Goal: Check status: Check status

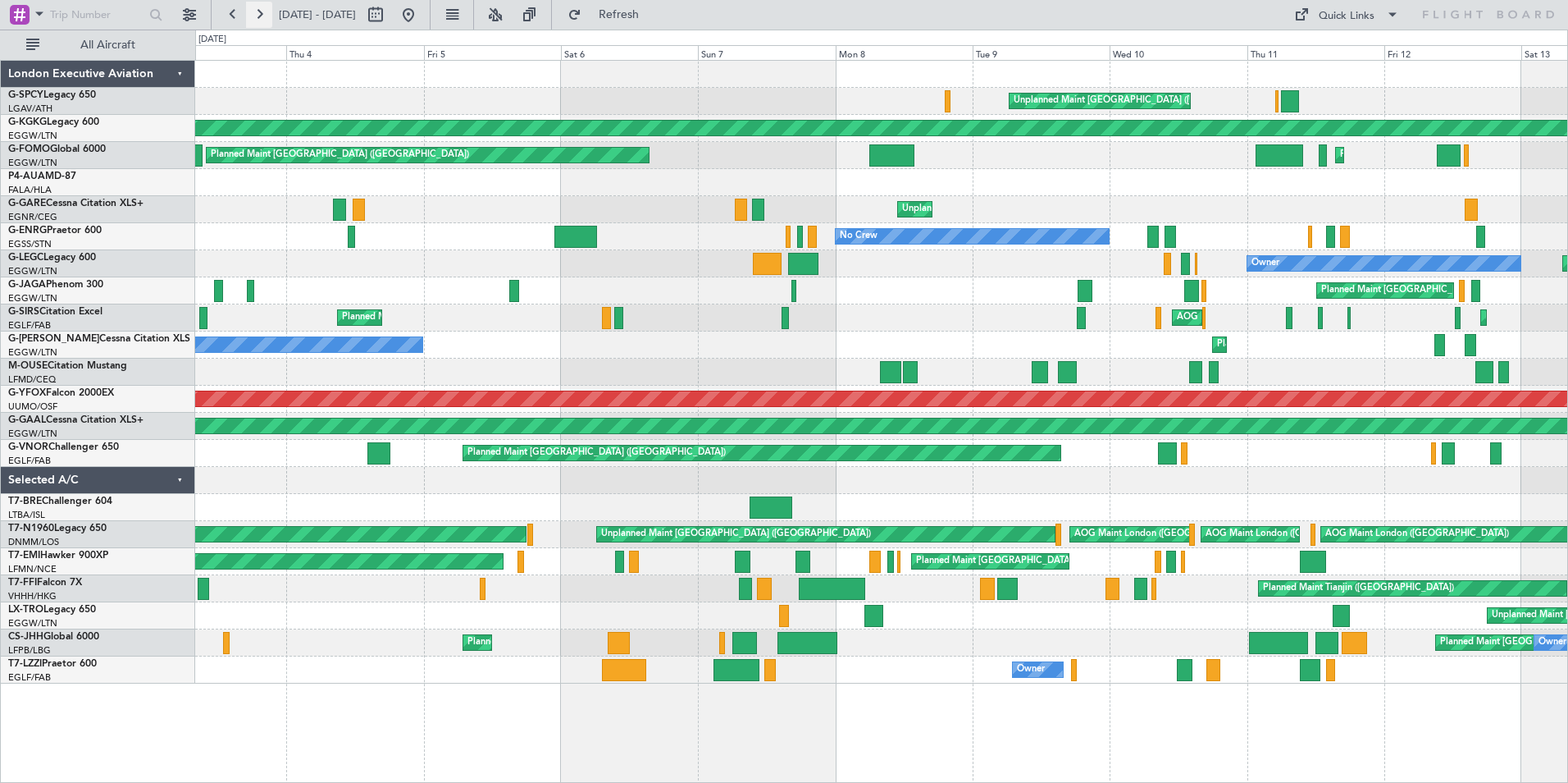
click at [264, 8] on button at bounding box center [259, 14] width 26 height 26
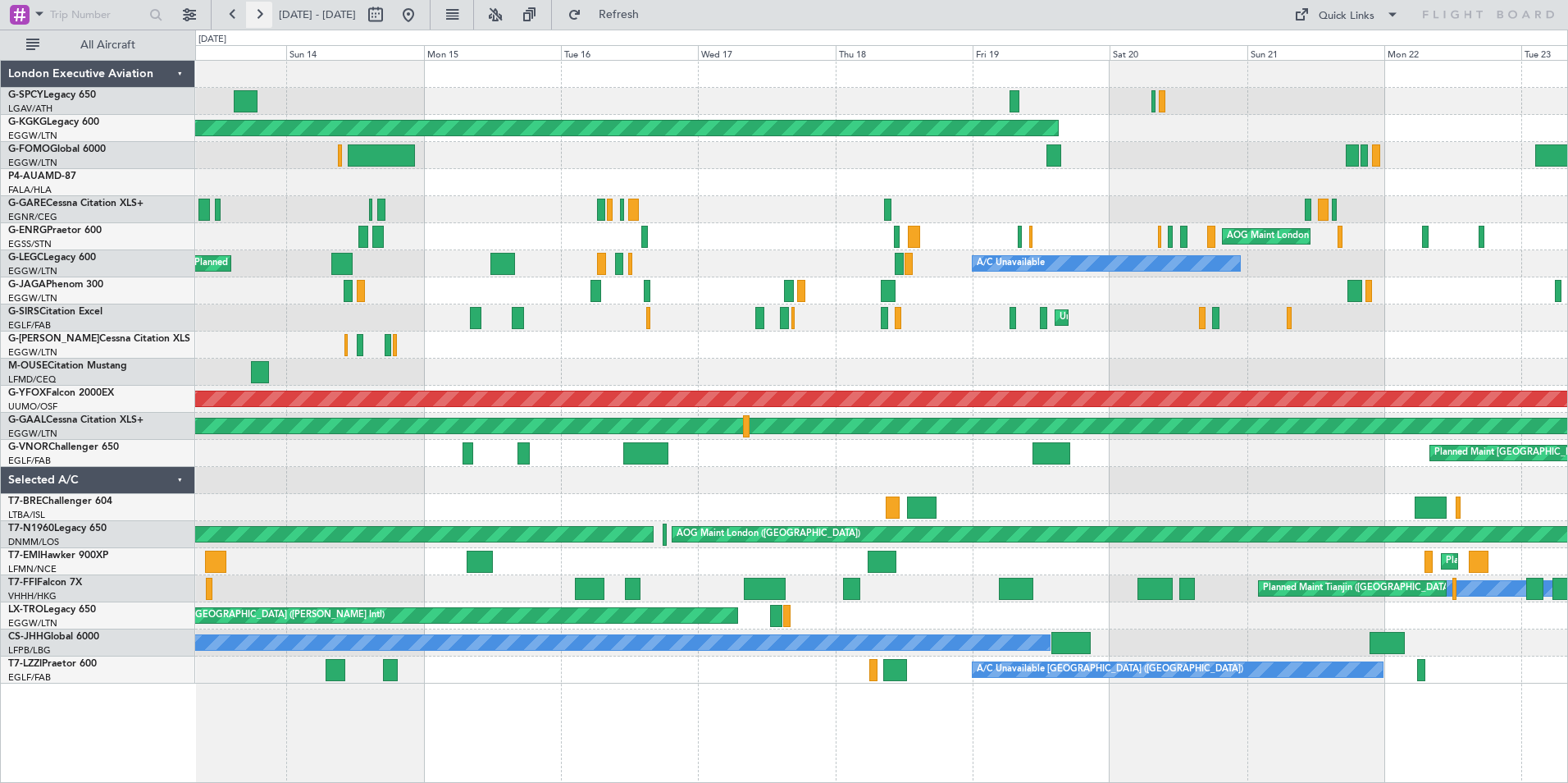
click at [255, 11] on button at bounding box center [259, 14] width 26 height 26
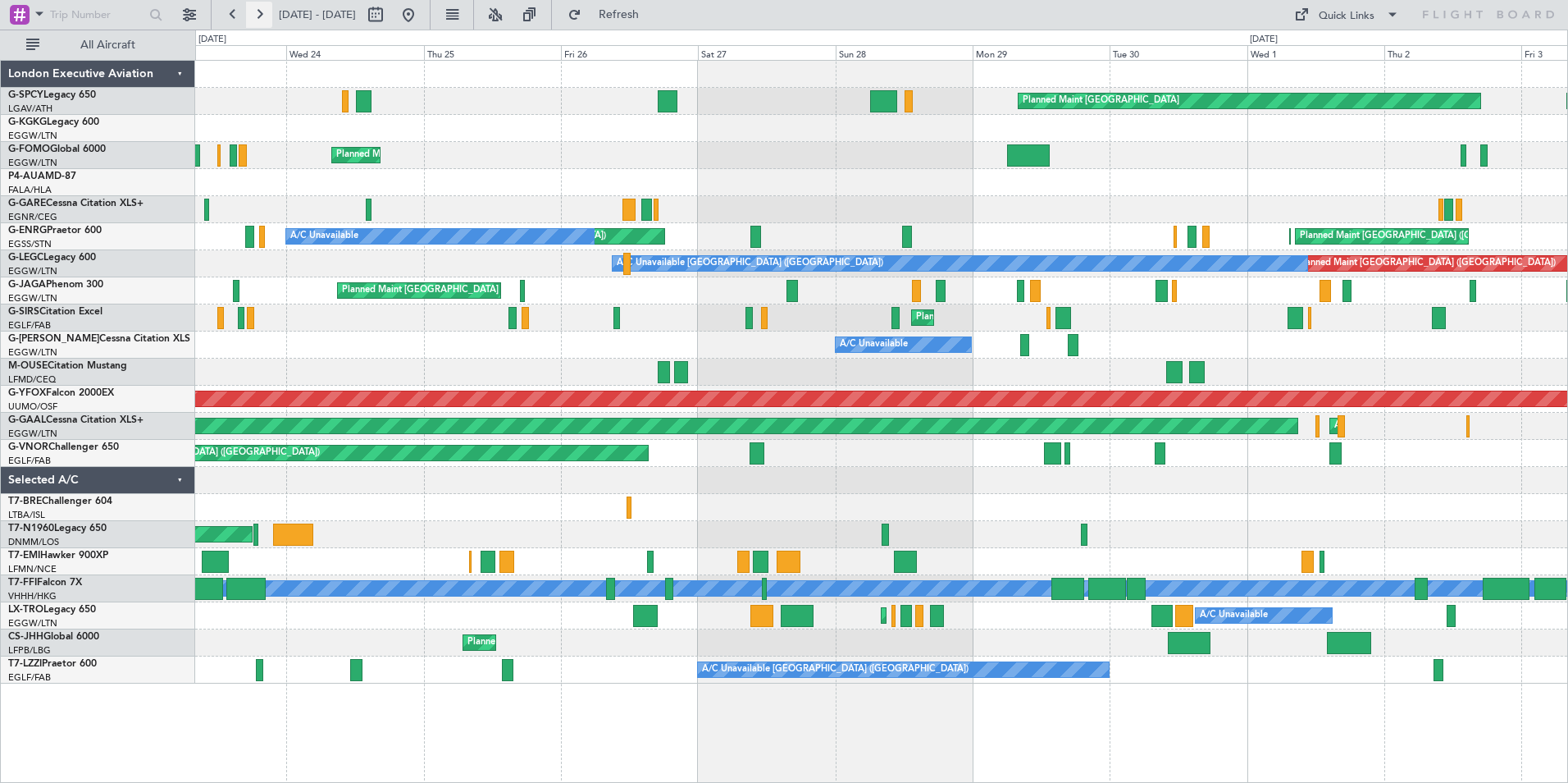
click at [263, 14] on button at bounding box center [259, 14] width 26 height 26
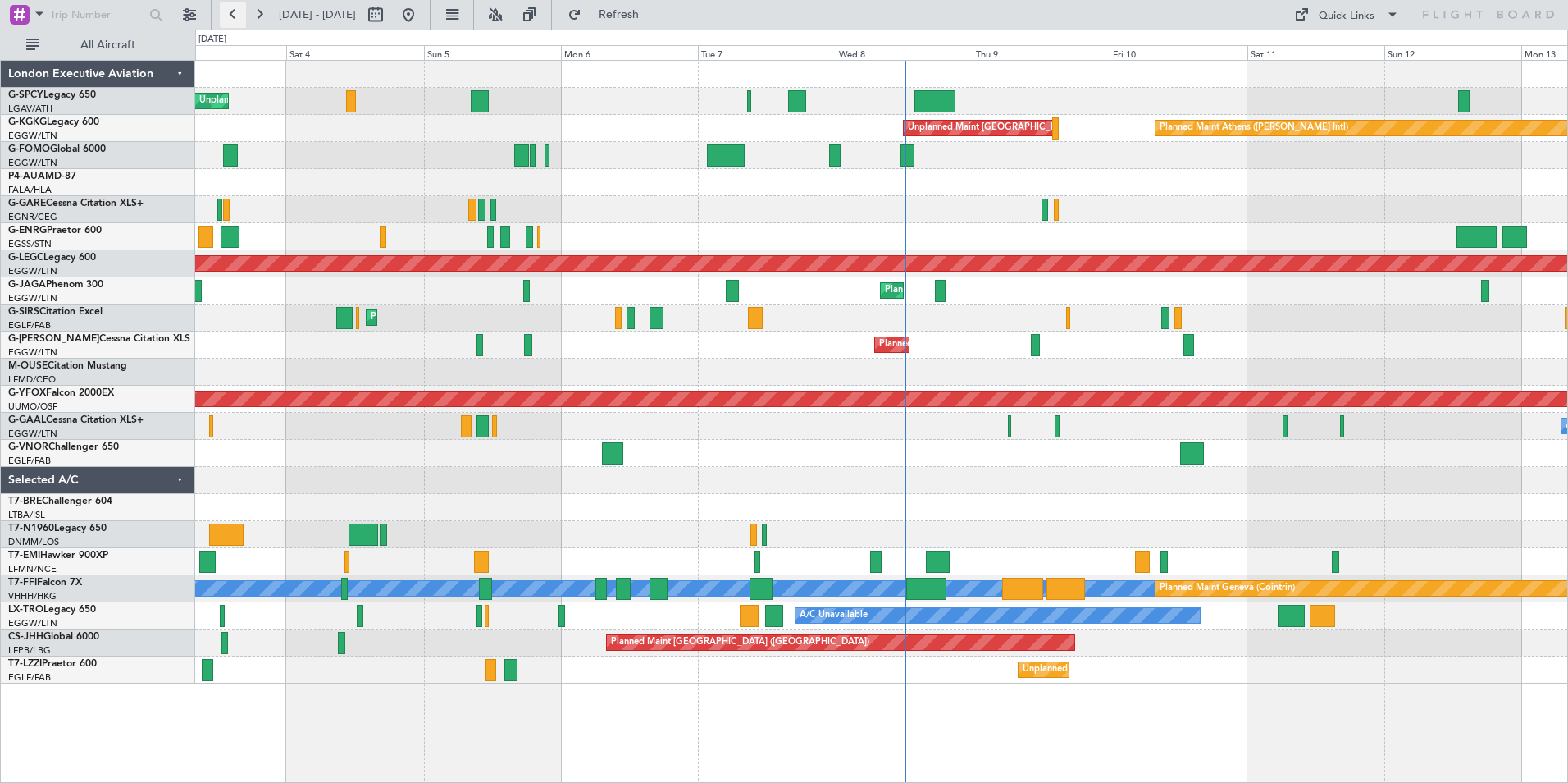
click at [238, 14] on button at bounding box center [233, 14] width 26 height 26
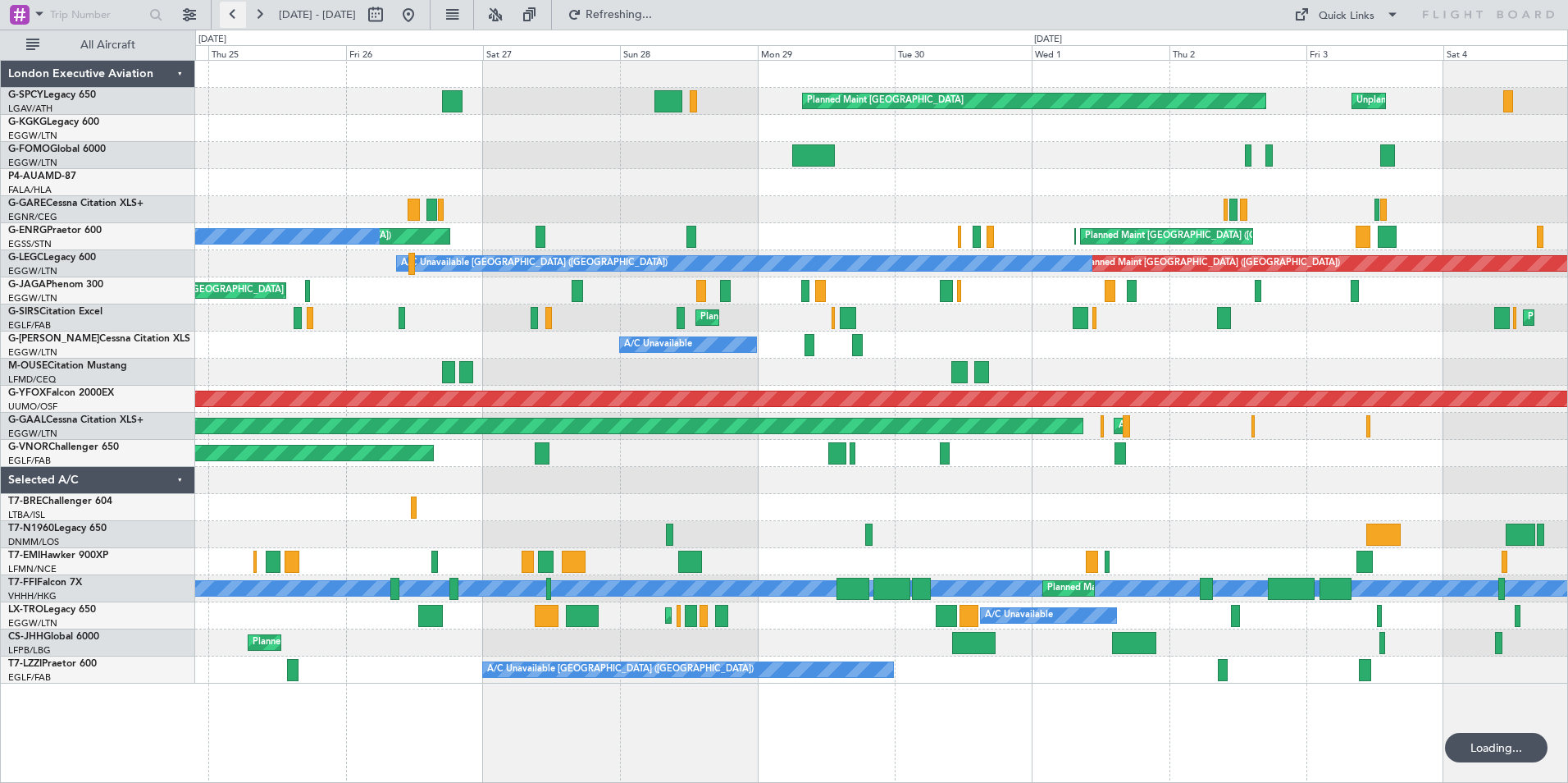
click at [238, 14] on button at bounding box center [233, 14] width 26 height 26
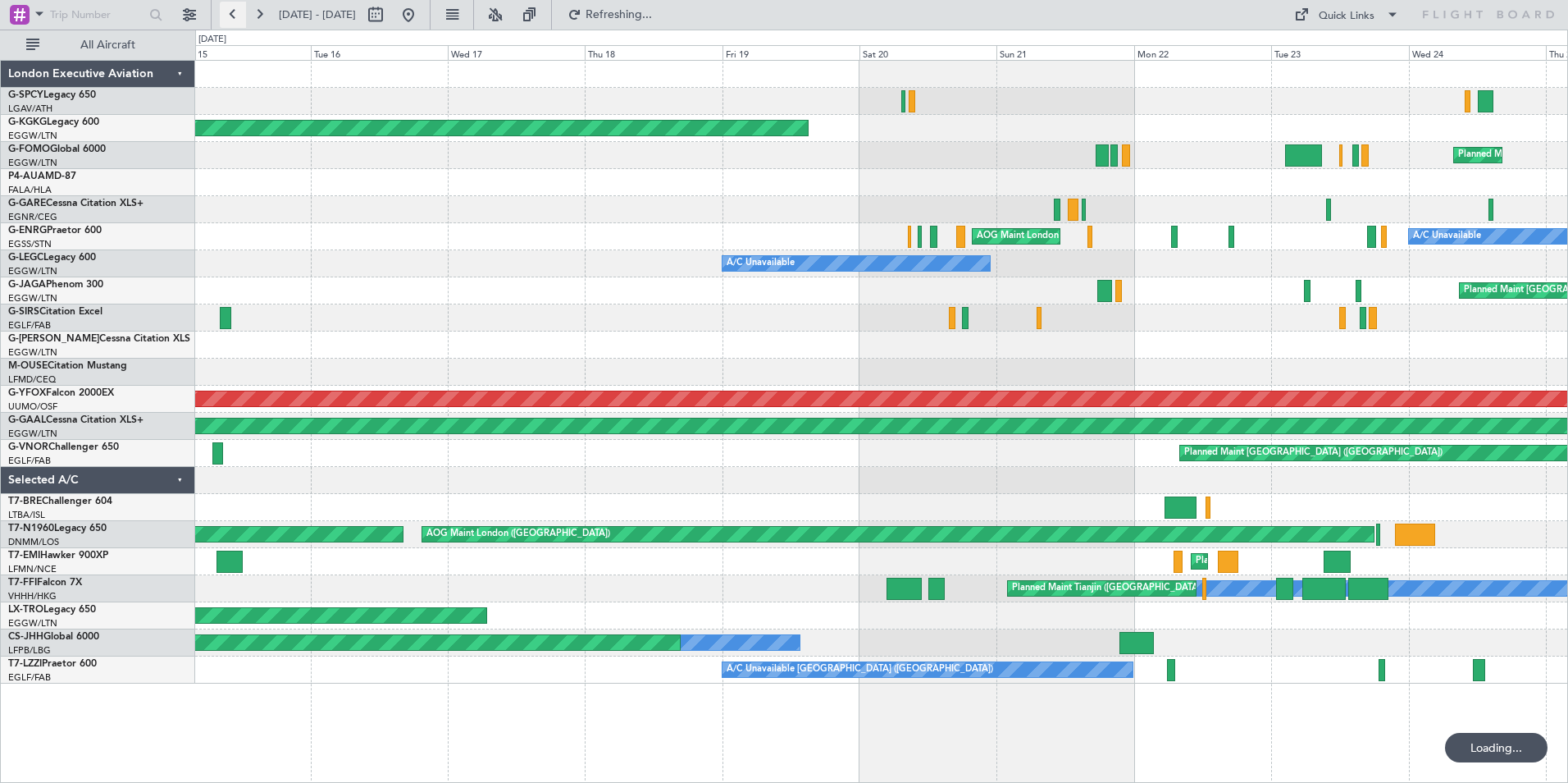
click at [238, 14] on button at bounding box center [233, 14] width 26 height 26
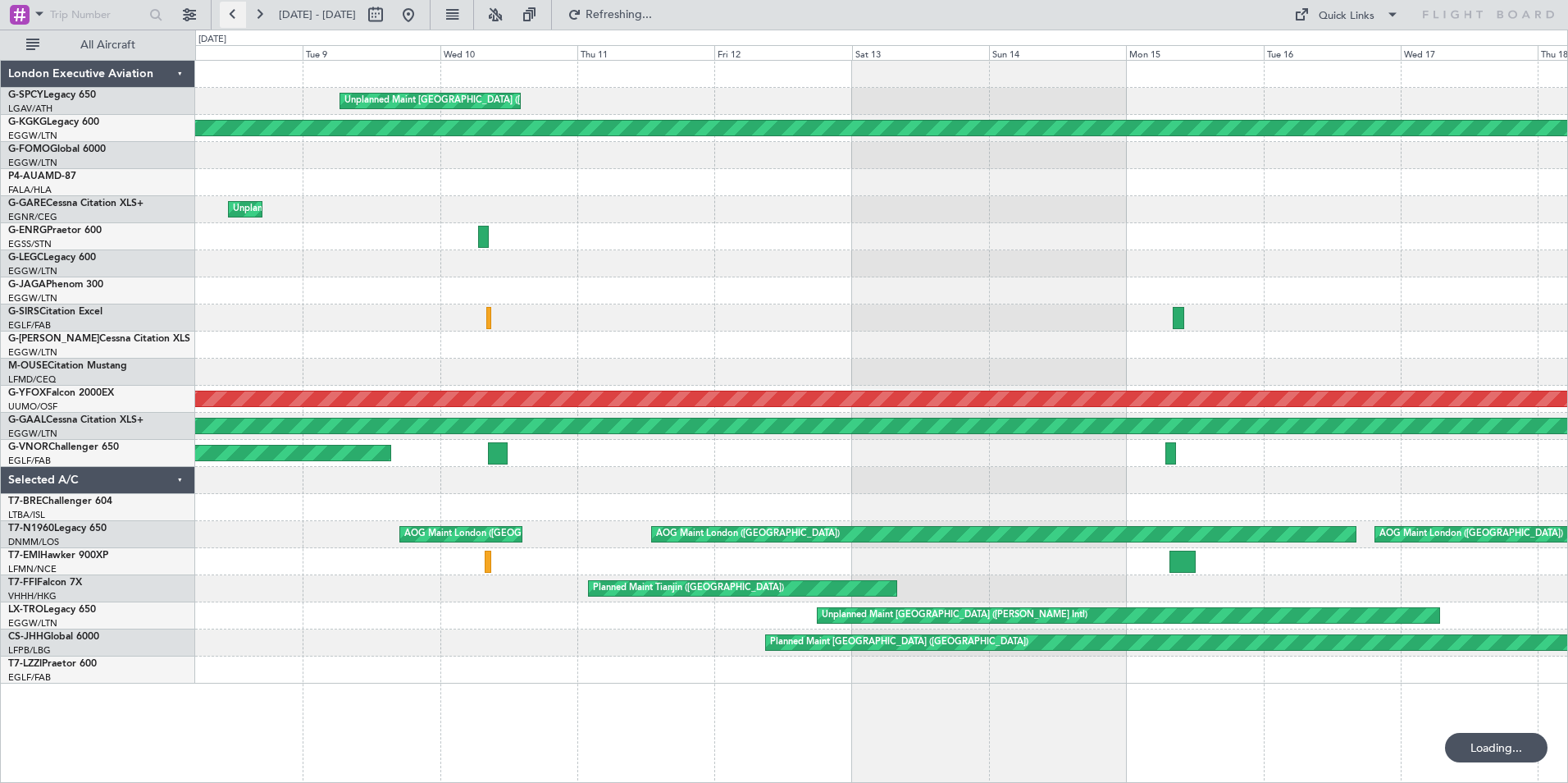
click at [238, 14] on button at bounding box center [233, 14] width 26 height 26
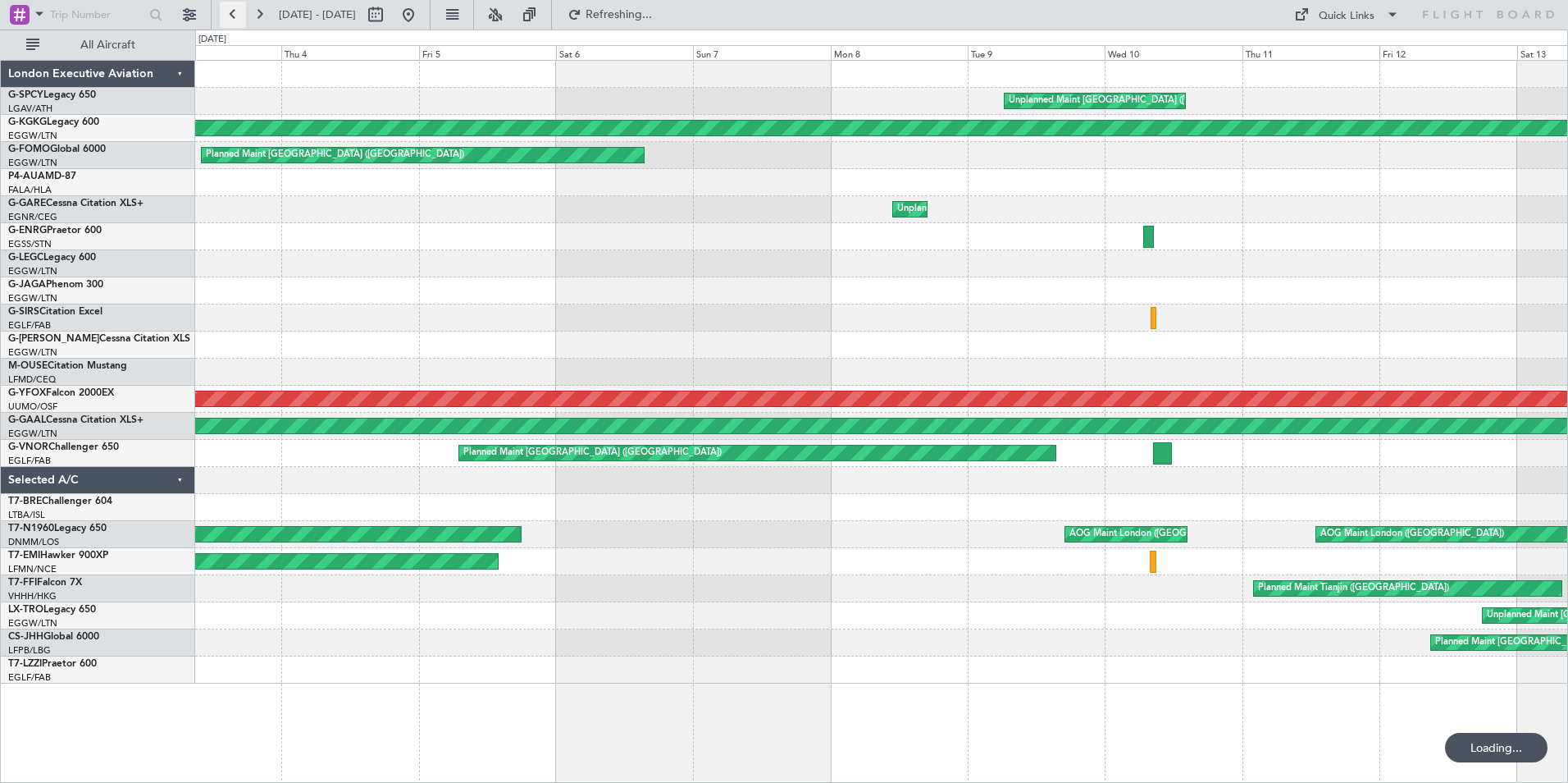
click at [238, 14] on button at bounding box center [233, 14] width 26 height 26
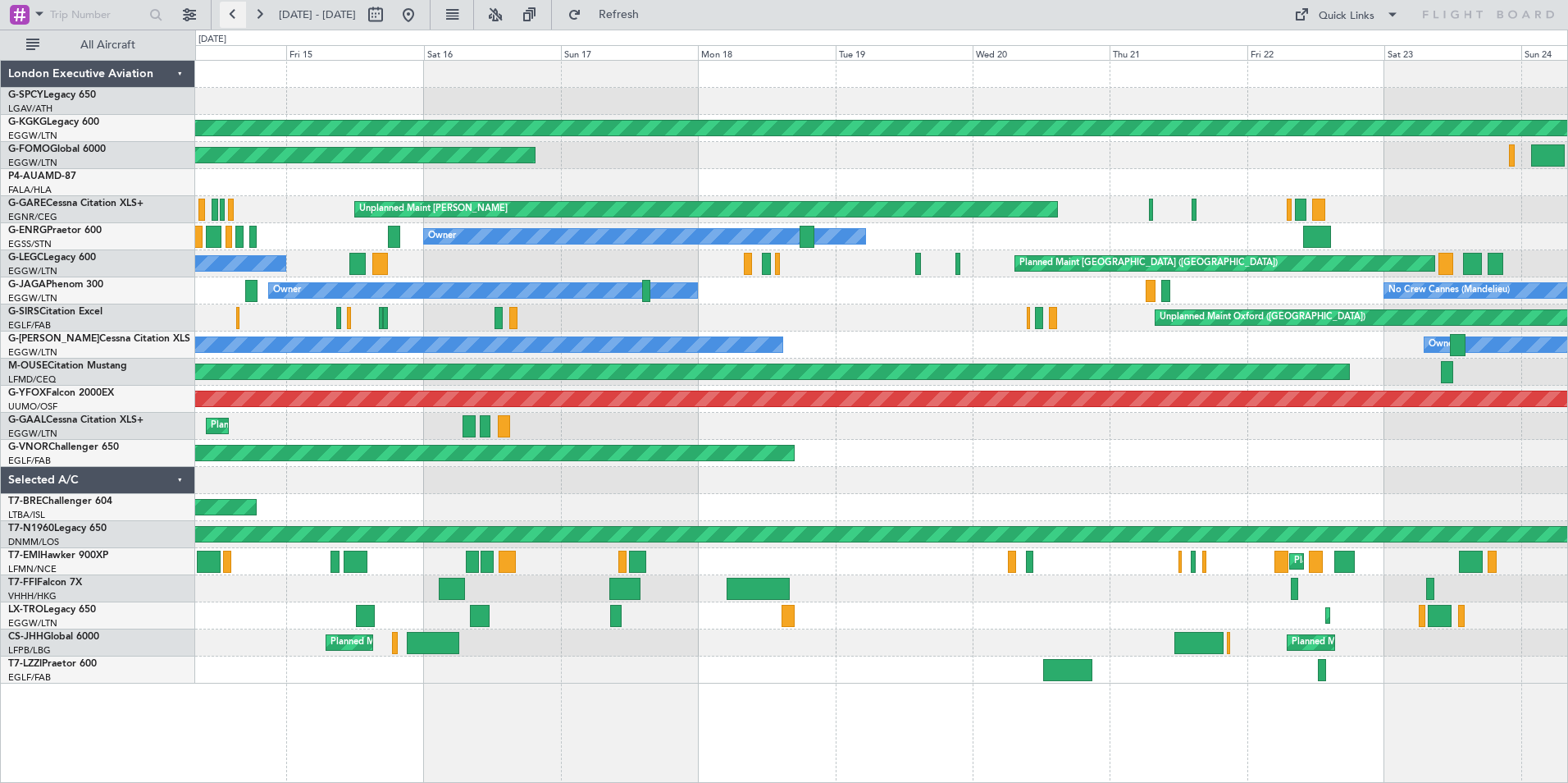
click at [234, 20] on button at bounding box center [233, 14] width 26 height 26
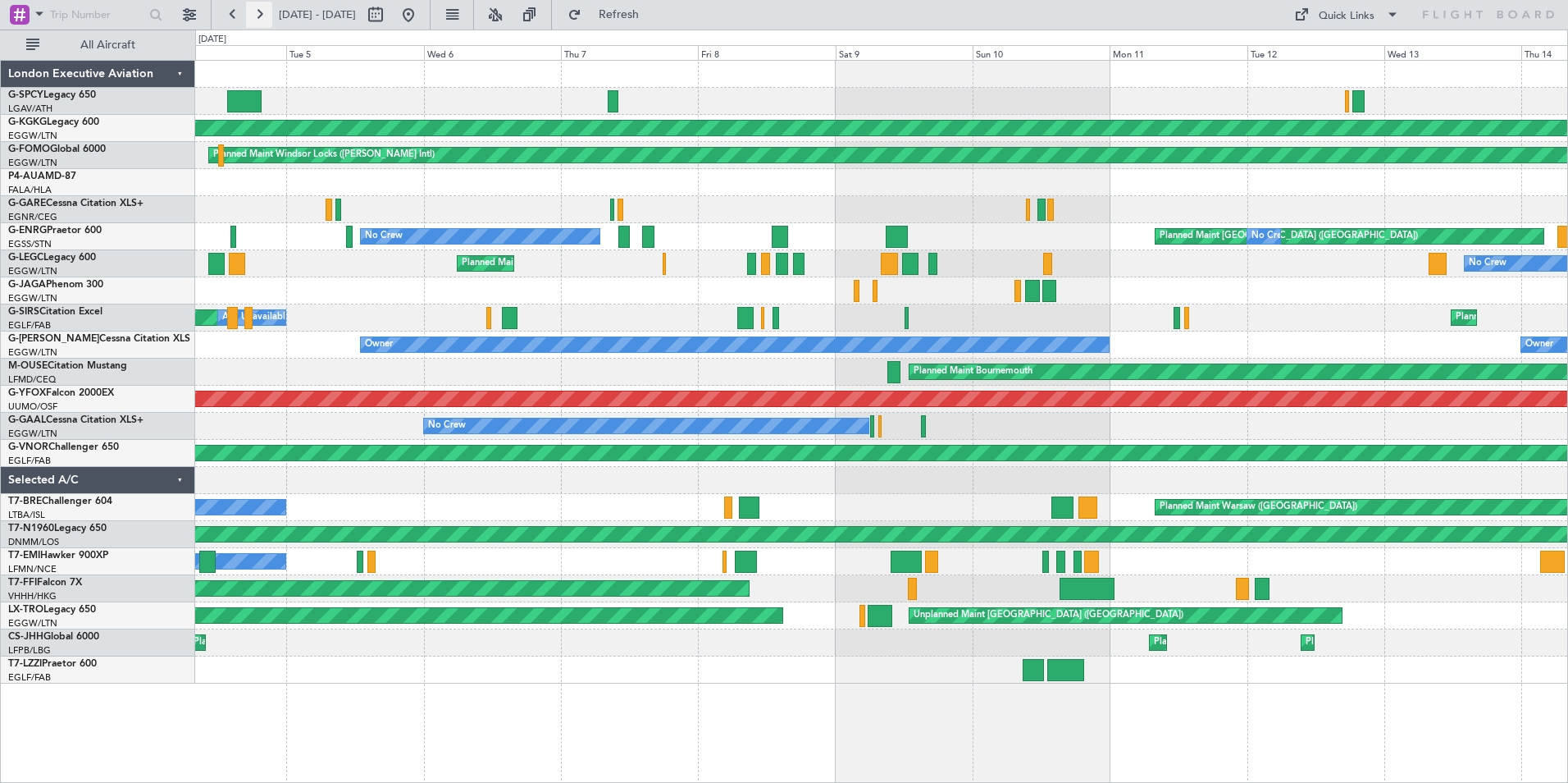
click at [261, 8] on button at bounding box center [259, 14] width 26 height 26
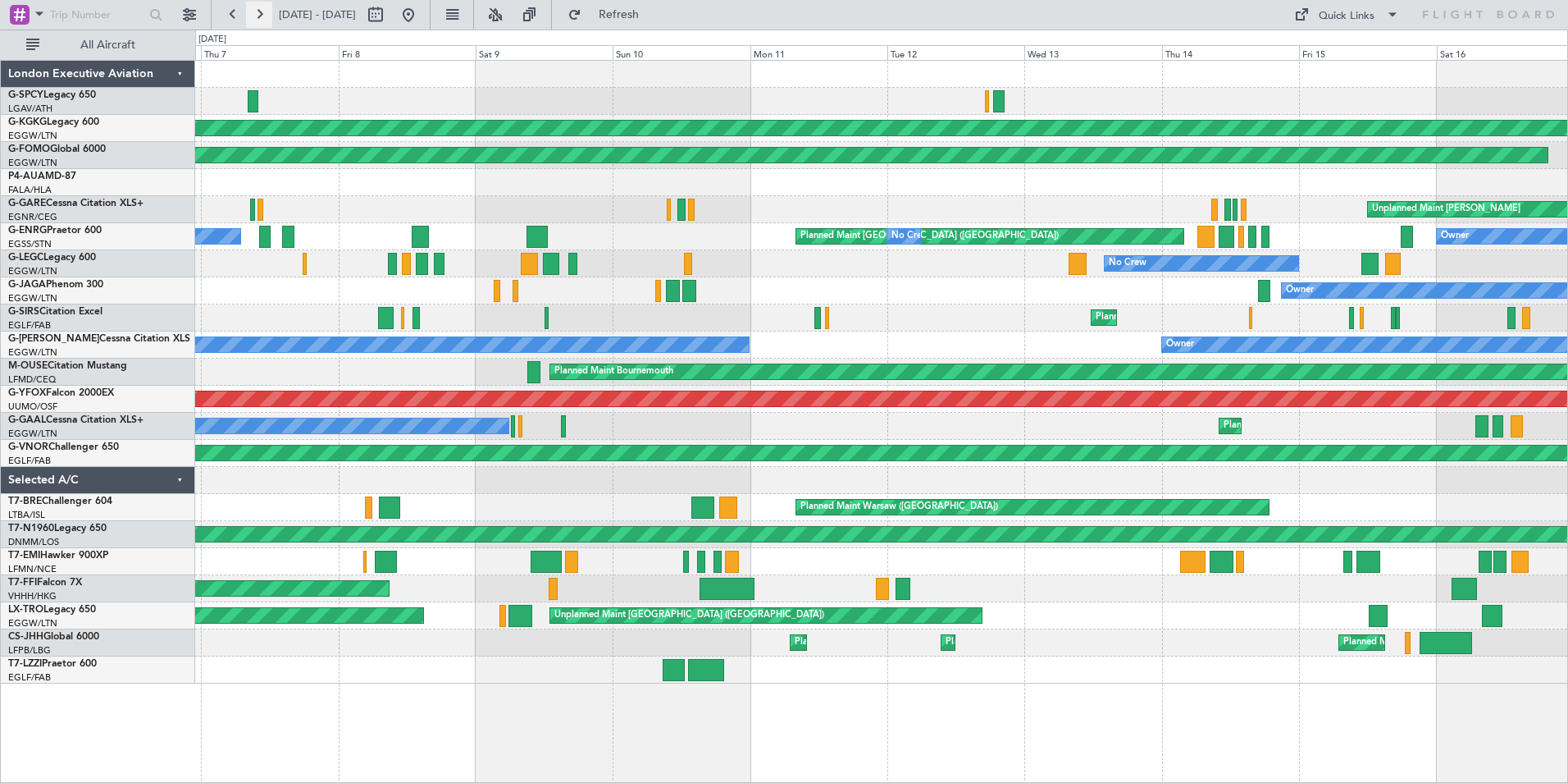
click at [261, 8] on button at bounding box center [259, 14] width 26 height 26
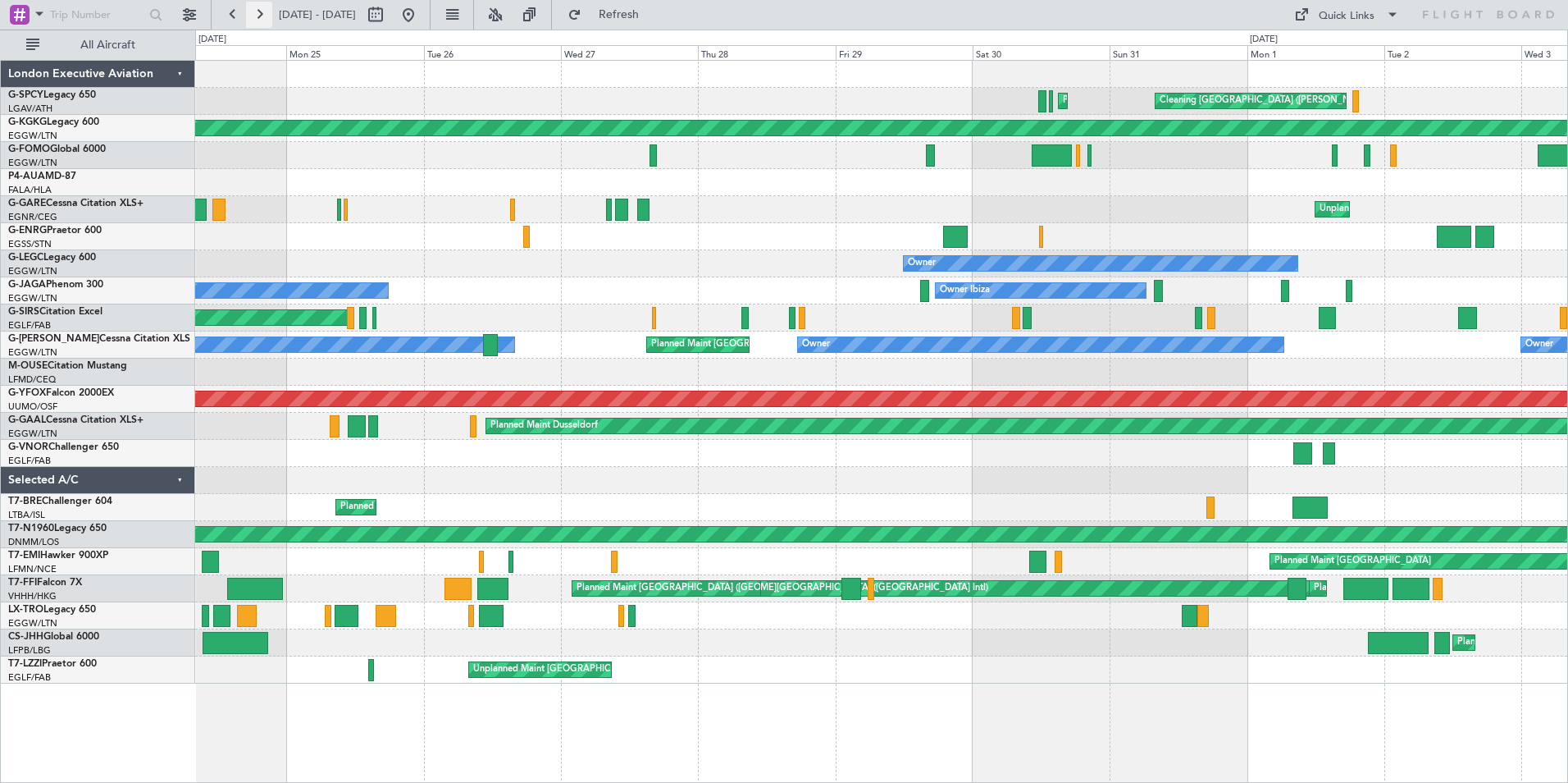
click at [261, 8] on button at bounding box center [259, 14] width 26 height 26
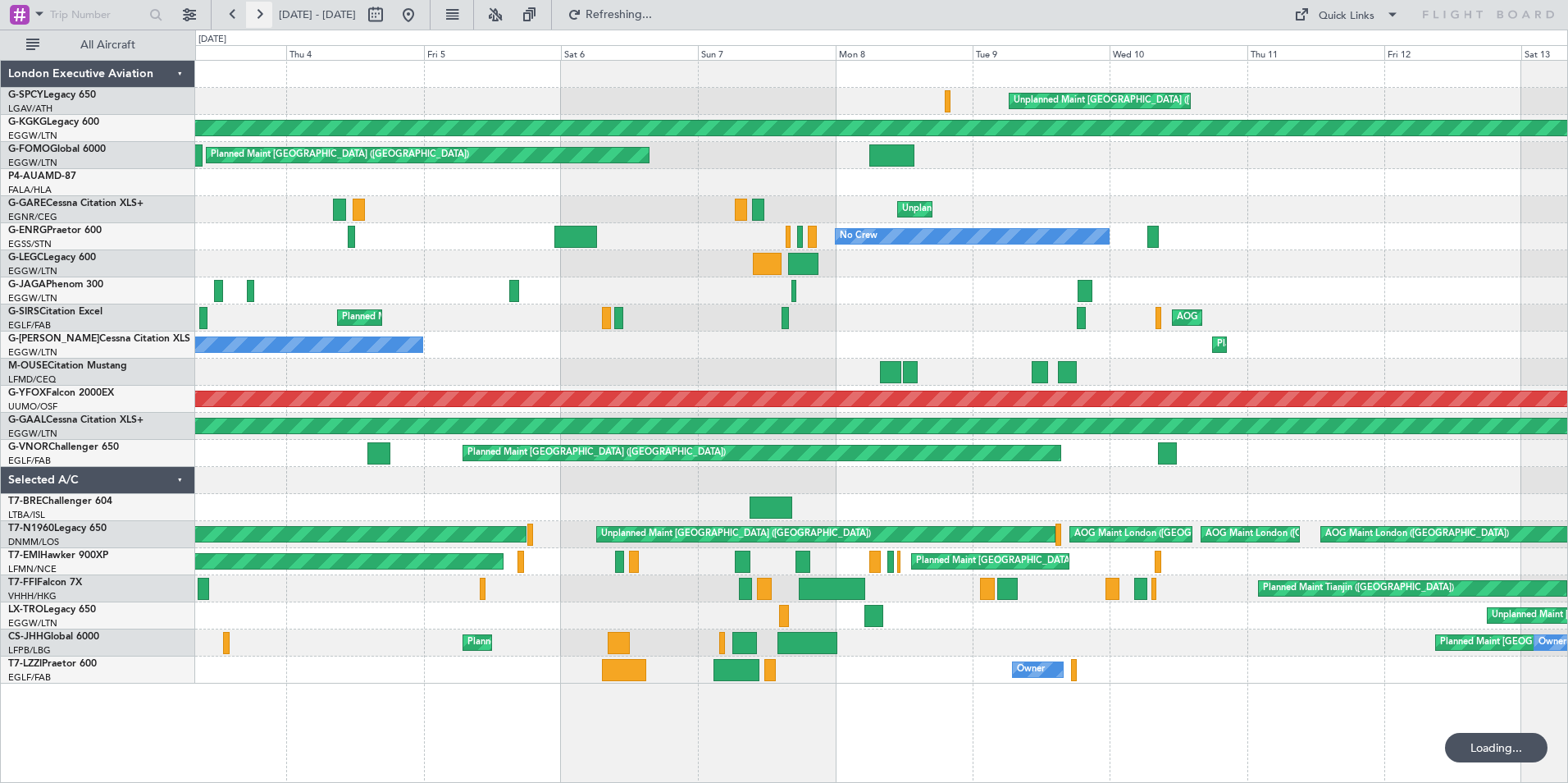
click at [261, 8] on button at bounding box center [259, 14] width 26 height 26
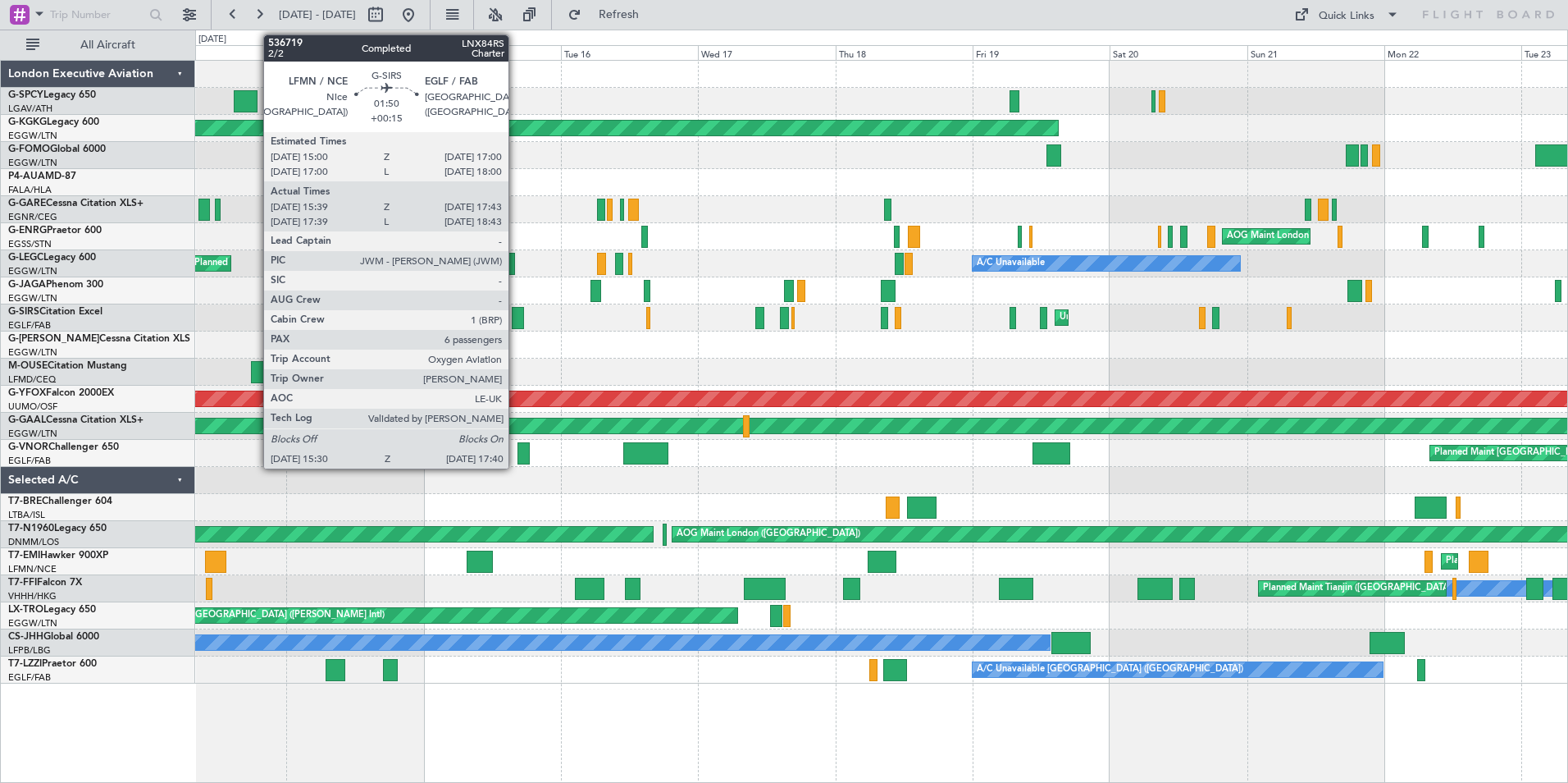
click at [516, 316] on div at bounding box center [519, 318] width 14 height 22
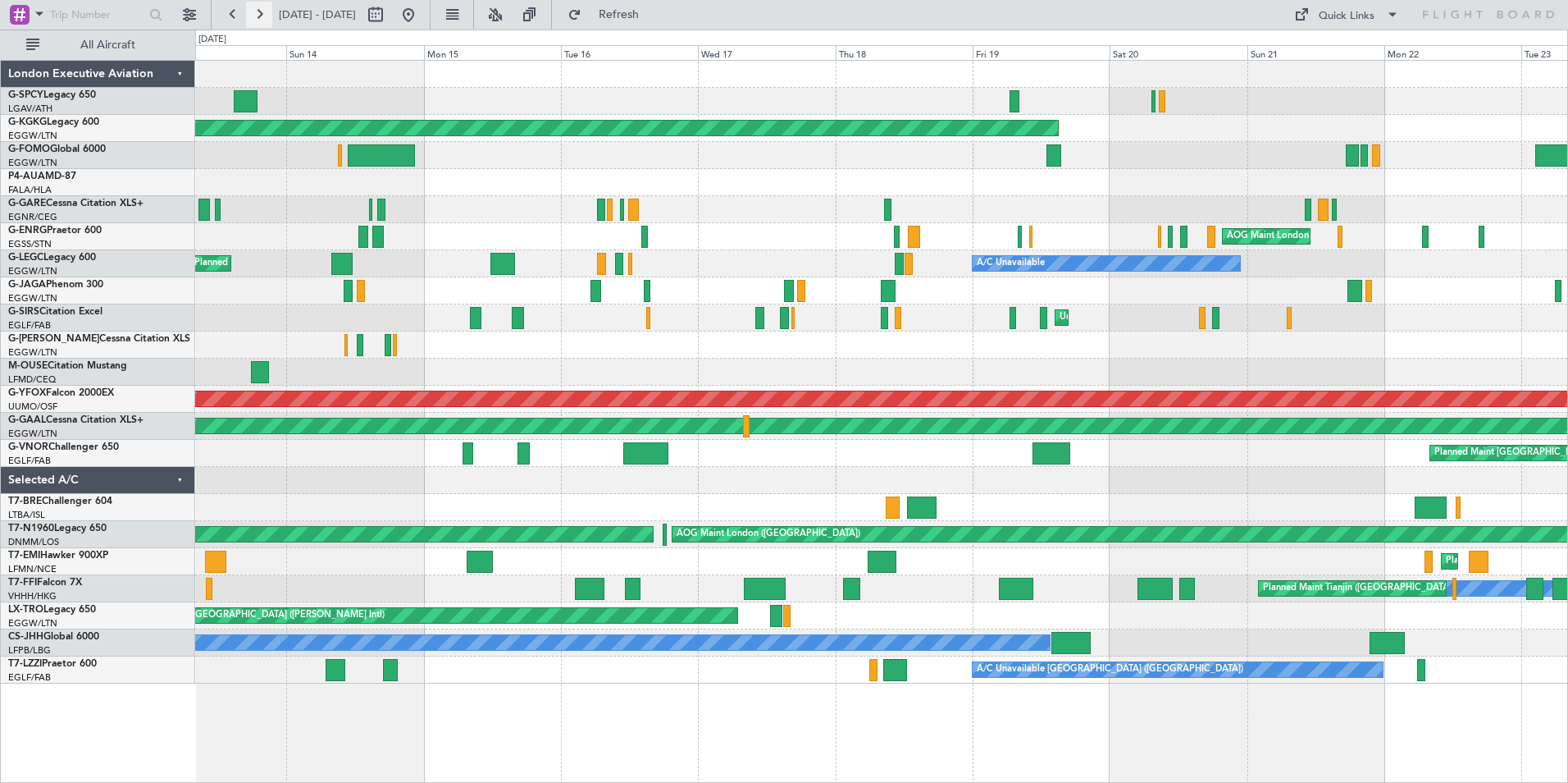
click at [261, 15] on button at bounding box center [259, 14] width 26 height 26
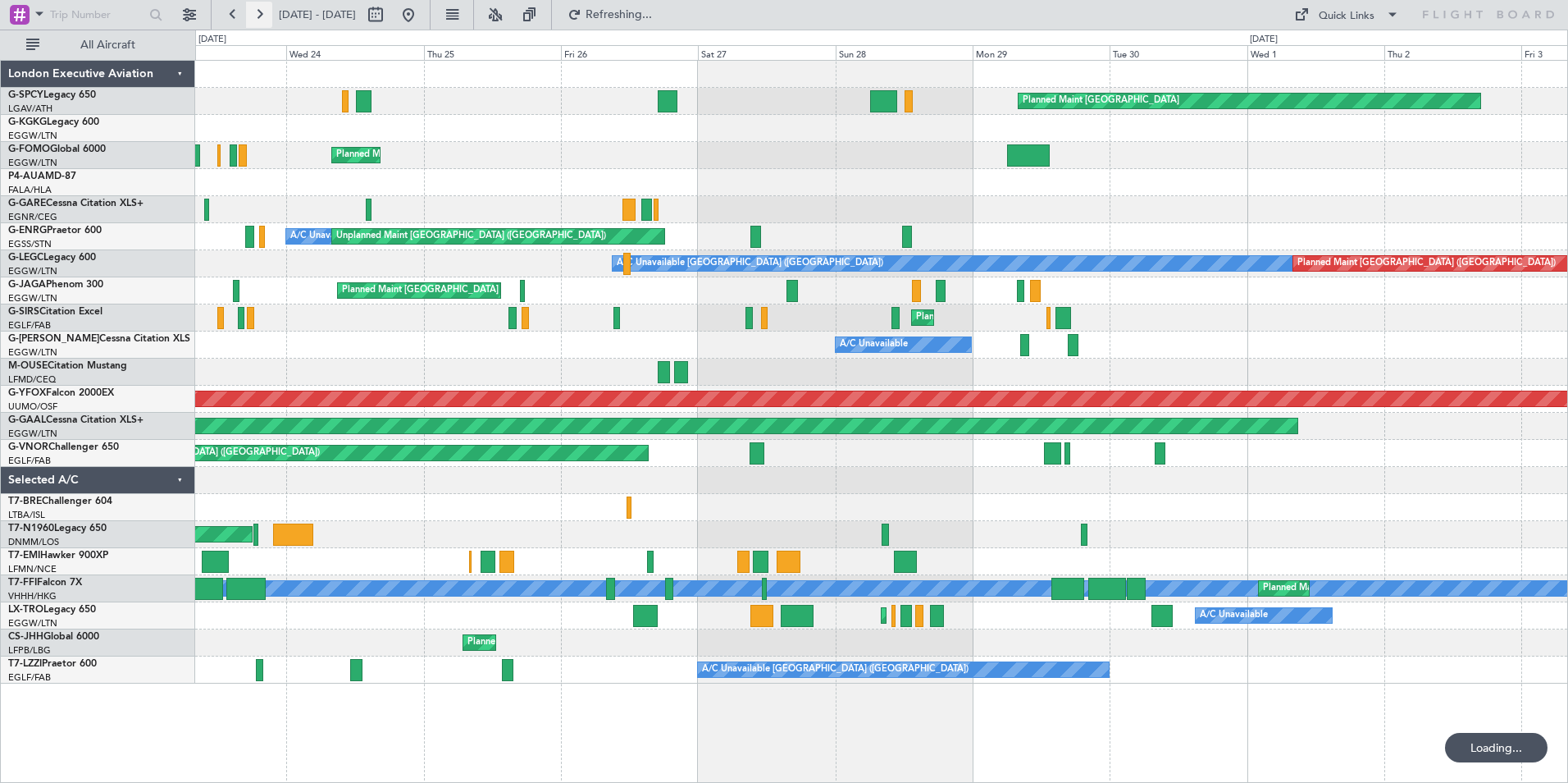
click at [261, 15] on button at bounding box center [259, 14] width 26 height 26
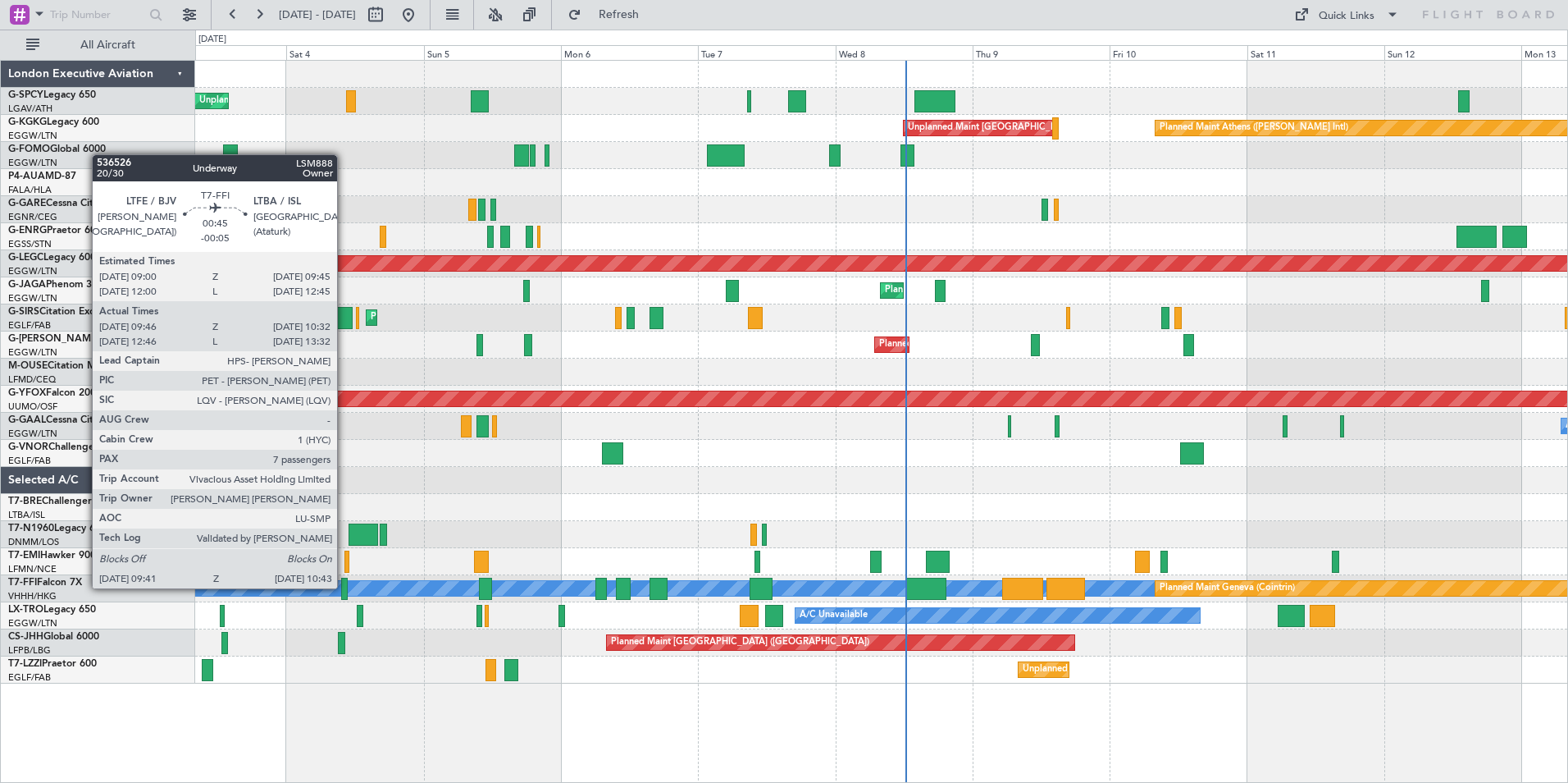
click at [344, 587] on div at bounding box center [344, 588] width 7 height 22
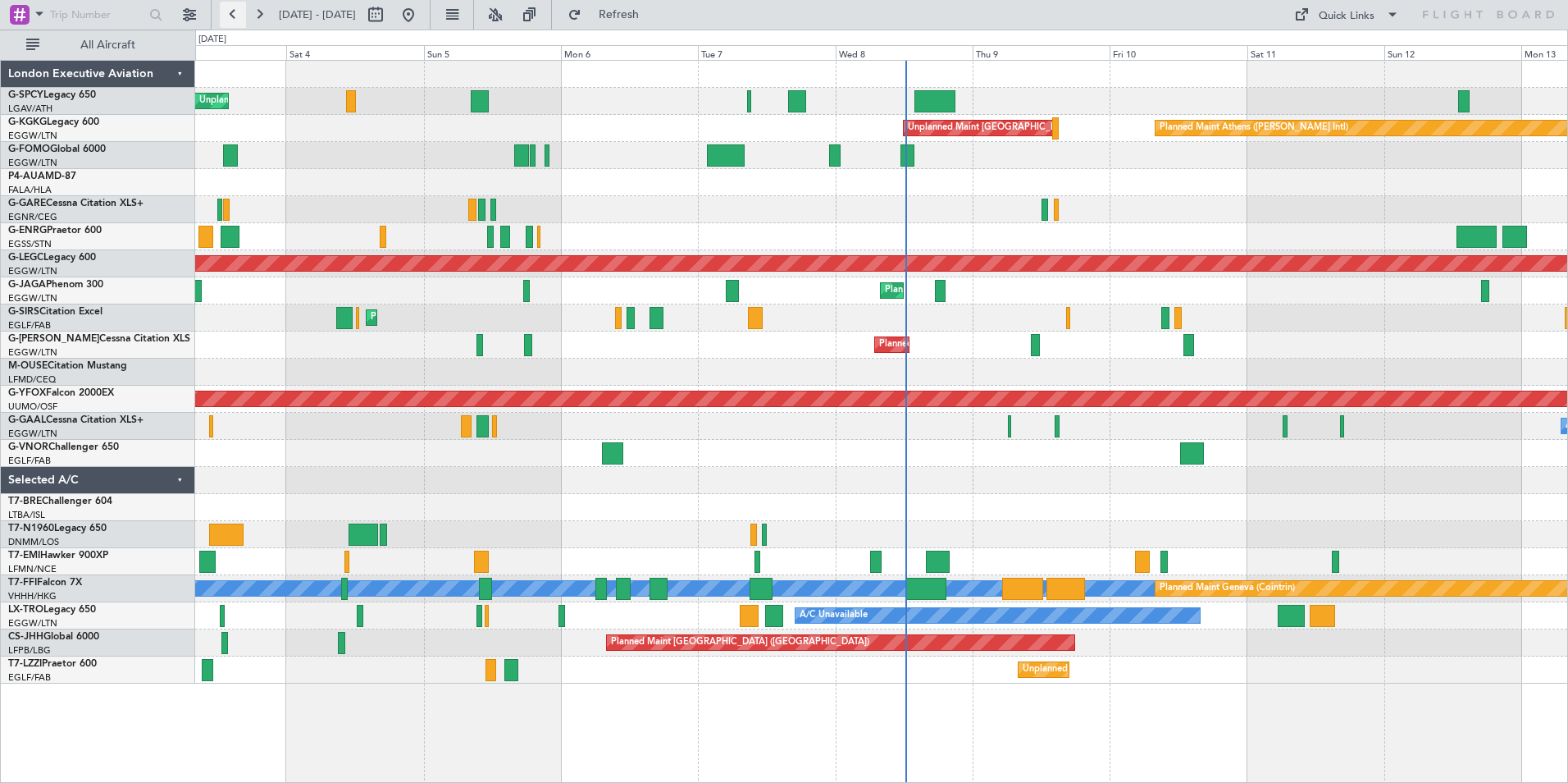
click at [236, 19] on button at bounding box center [233, 14] width 26 height 26
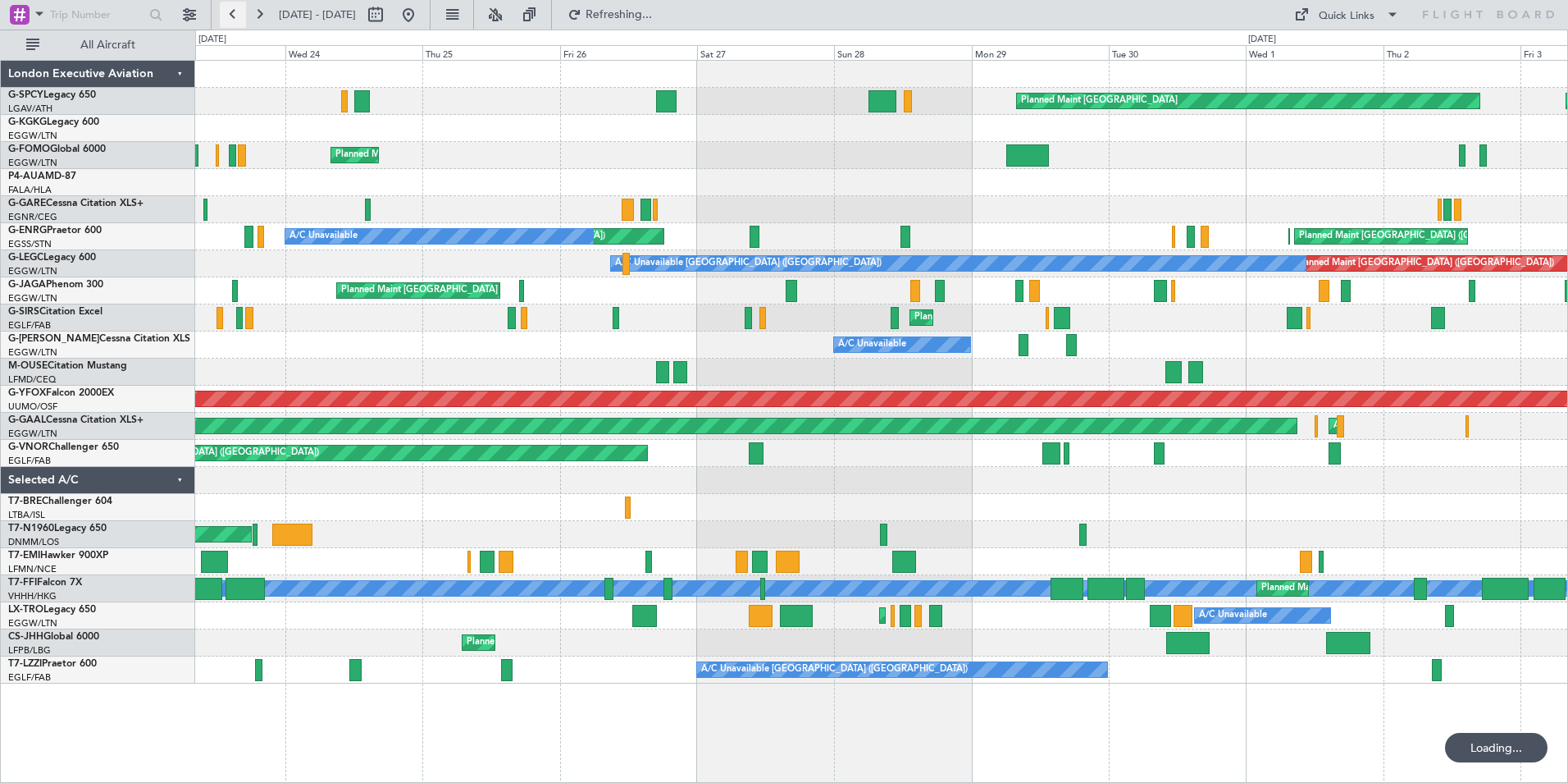
click at [236, 19] on button at bounding box center [233, 14] width 26 height 26
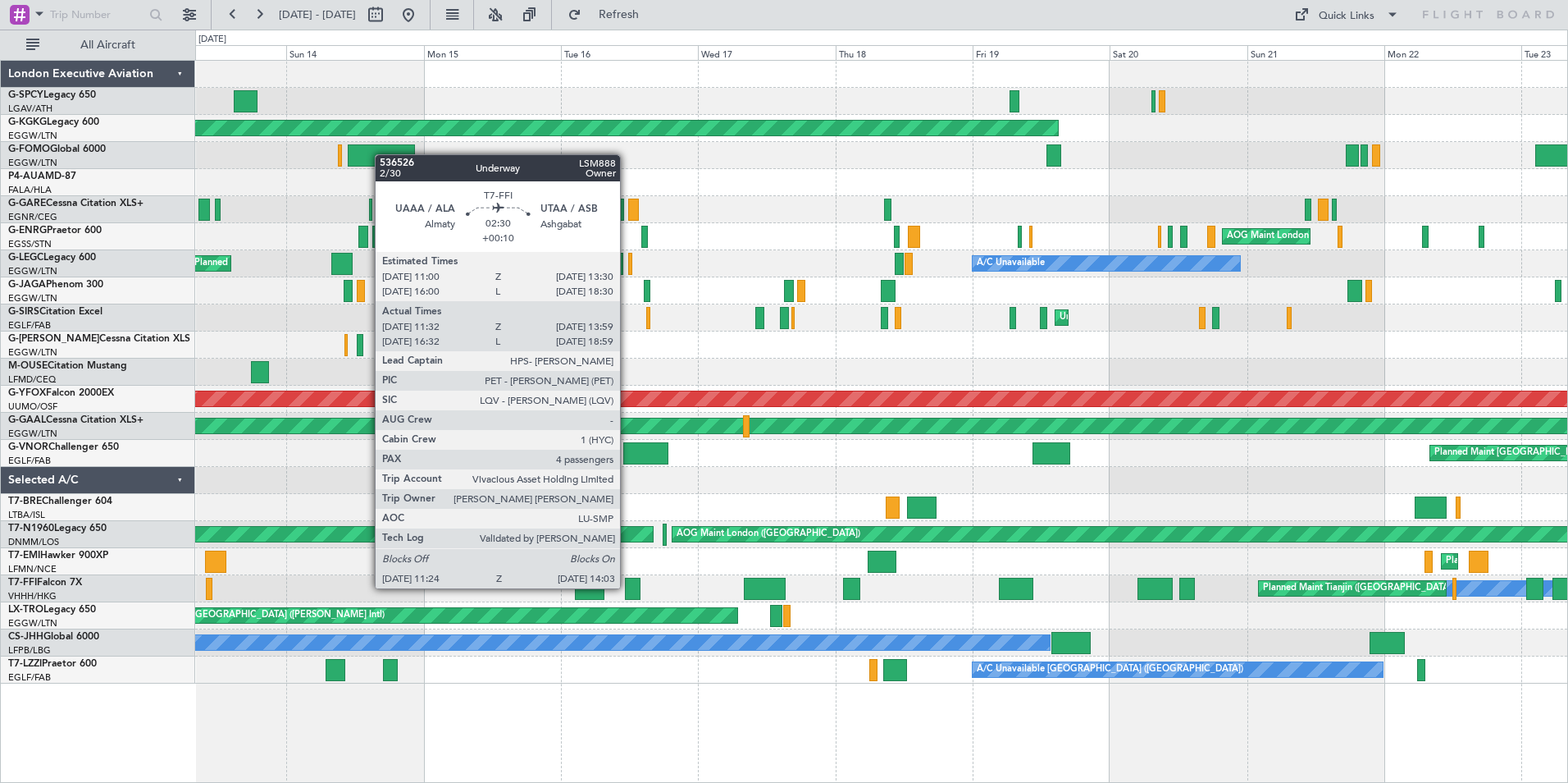
click at [628, 587] on div at bounding box center [633, 588] width 15 height 22
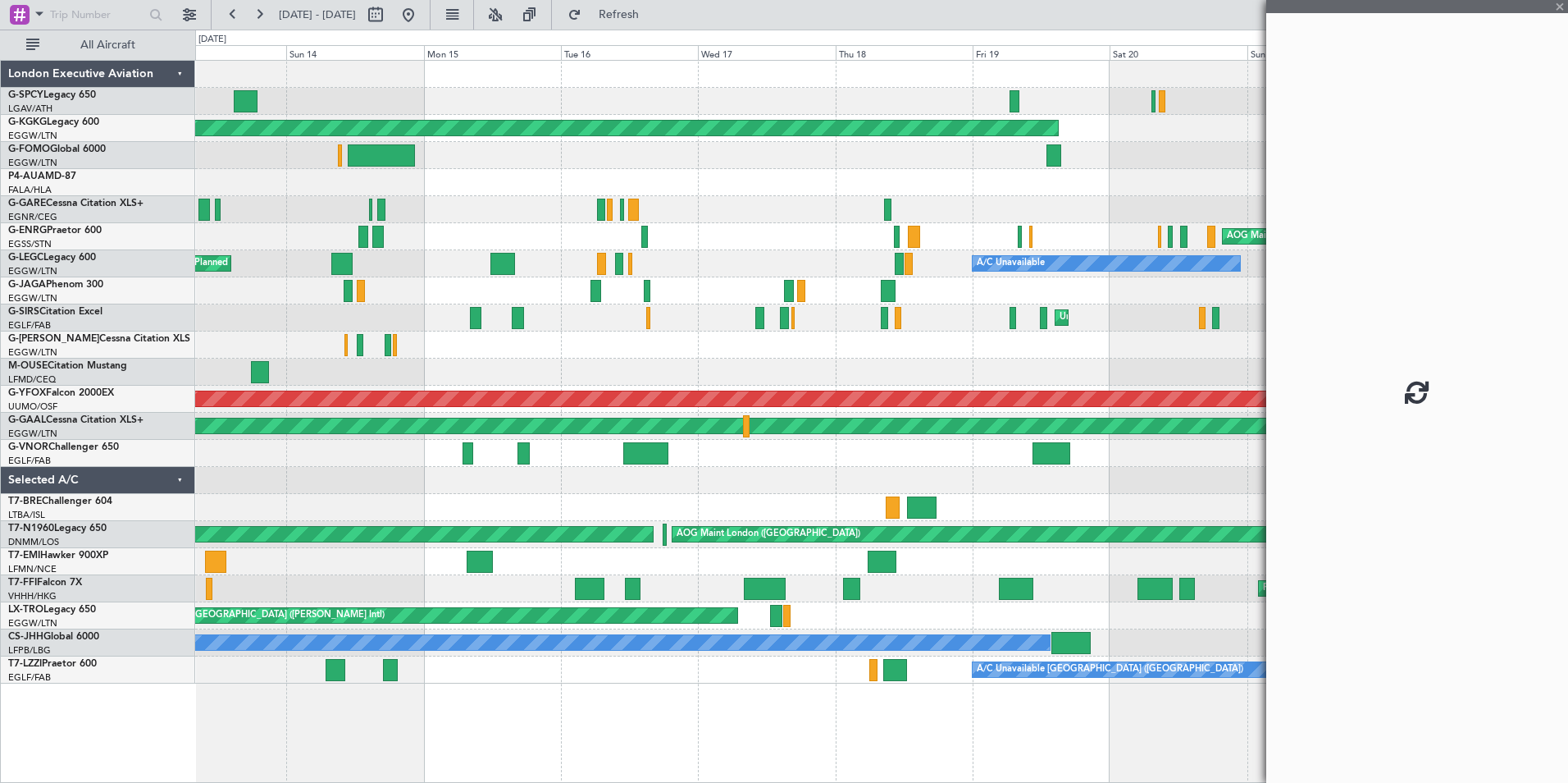
click at [628, 587] on div at bounding box center [633, 588] width 15 height 22
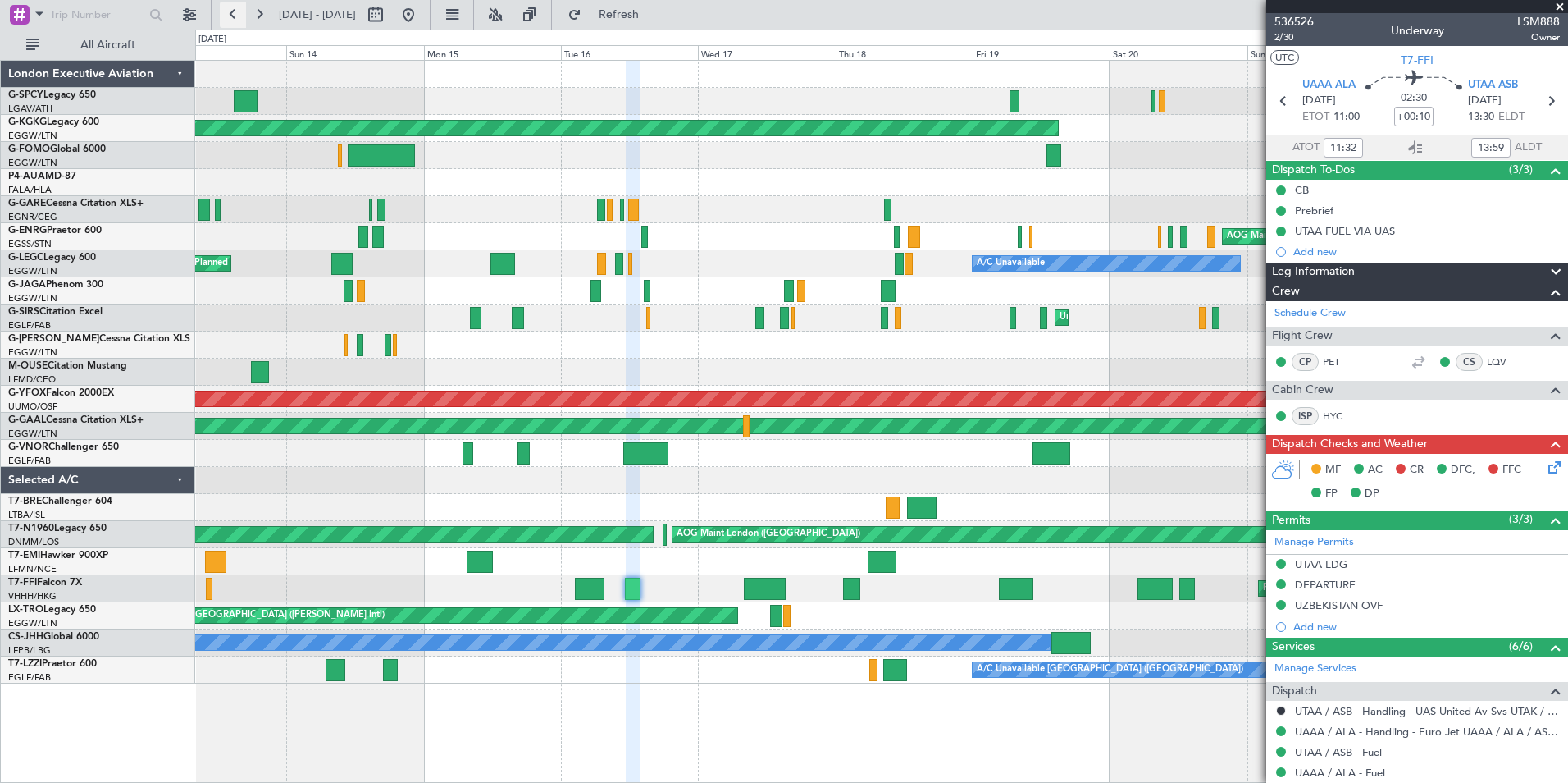
click at [236, 16] on button at bounding box center [233, 14] width 26 height 26
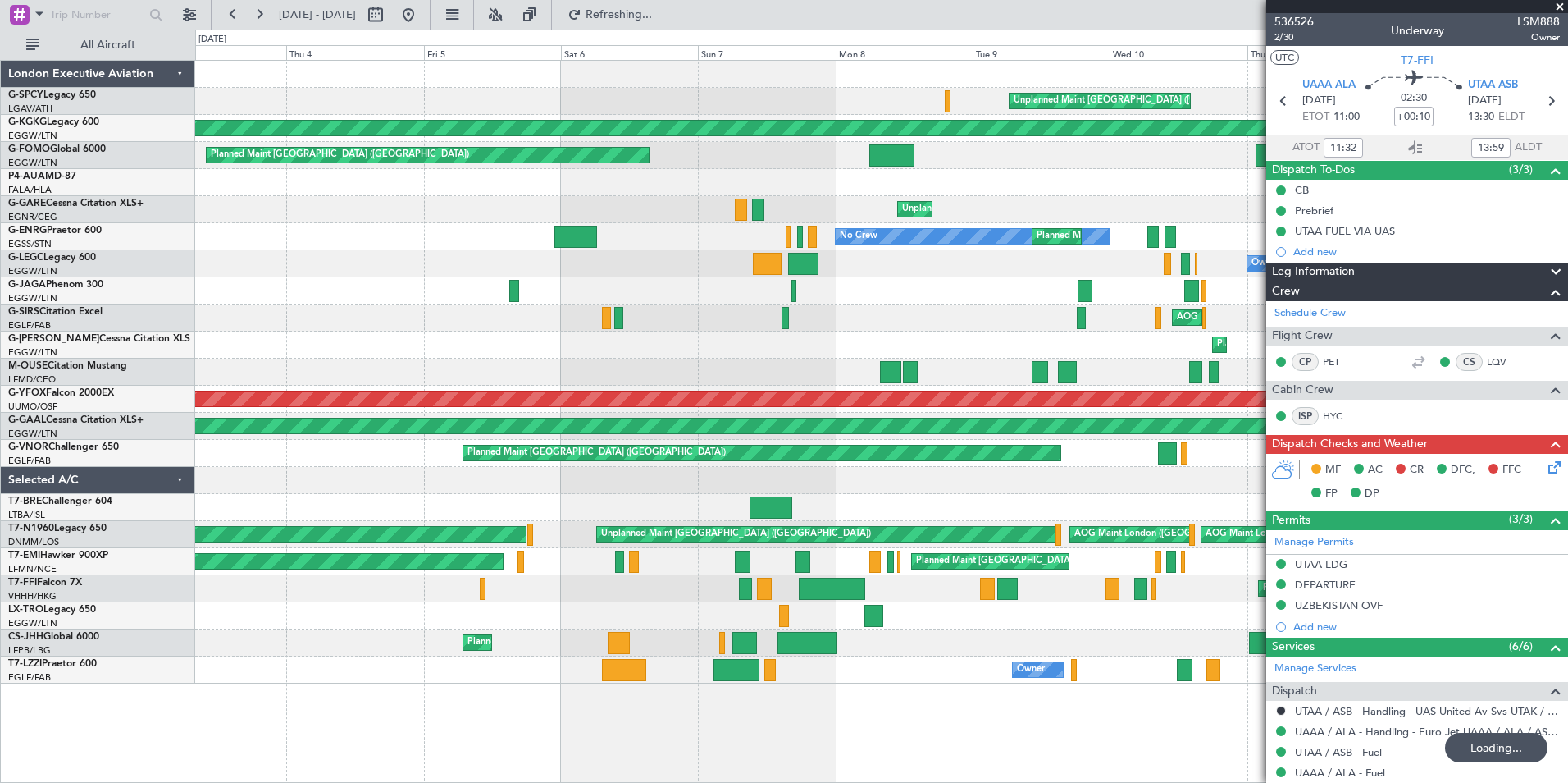
click at [1560, 8] on span at bounding box center [1560, 7] width 16 height 14
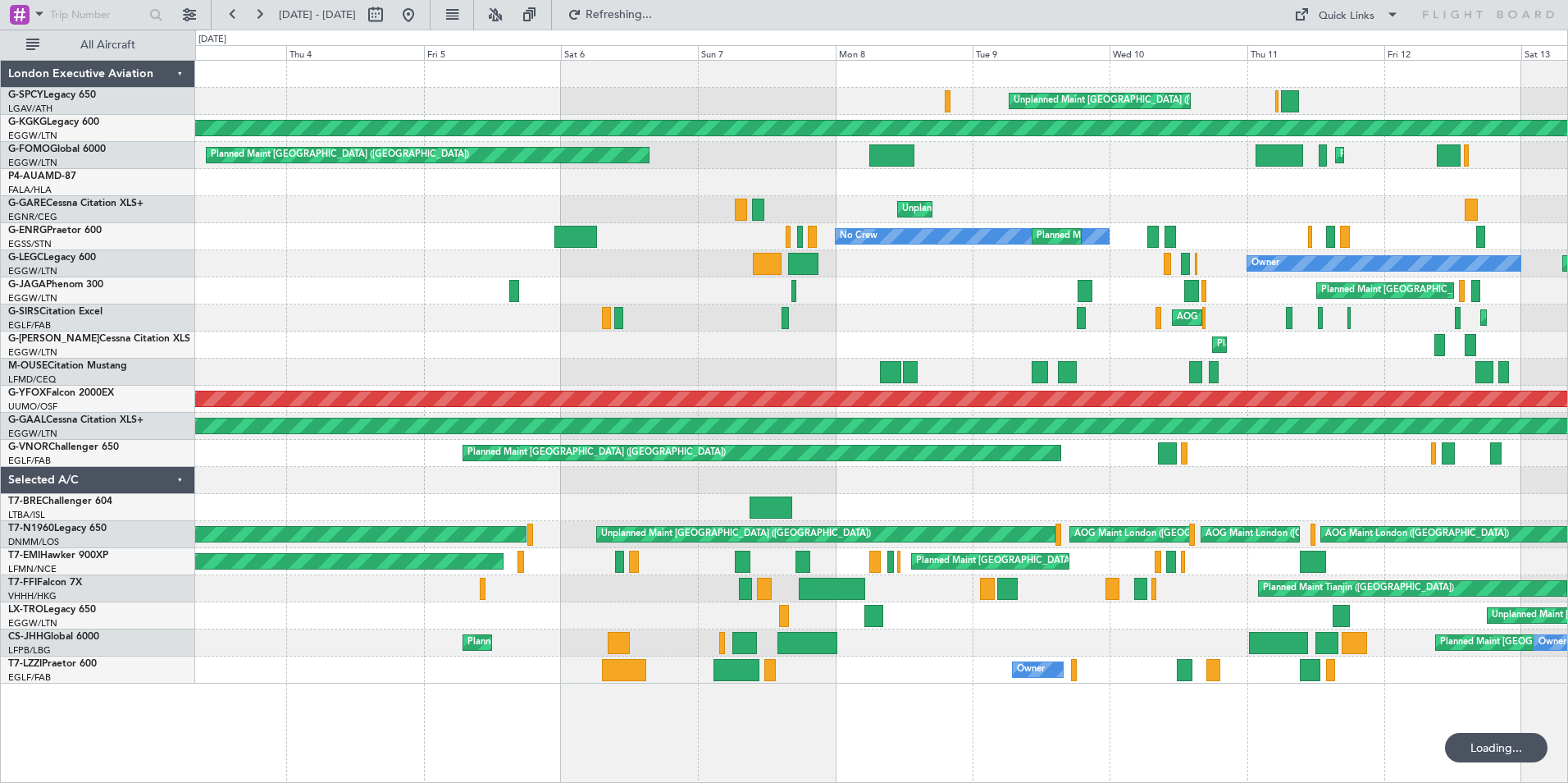
type input "0"
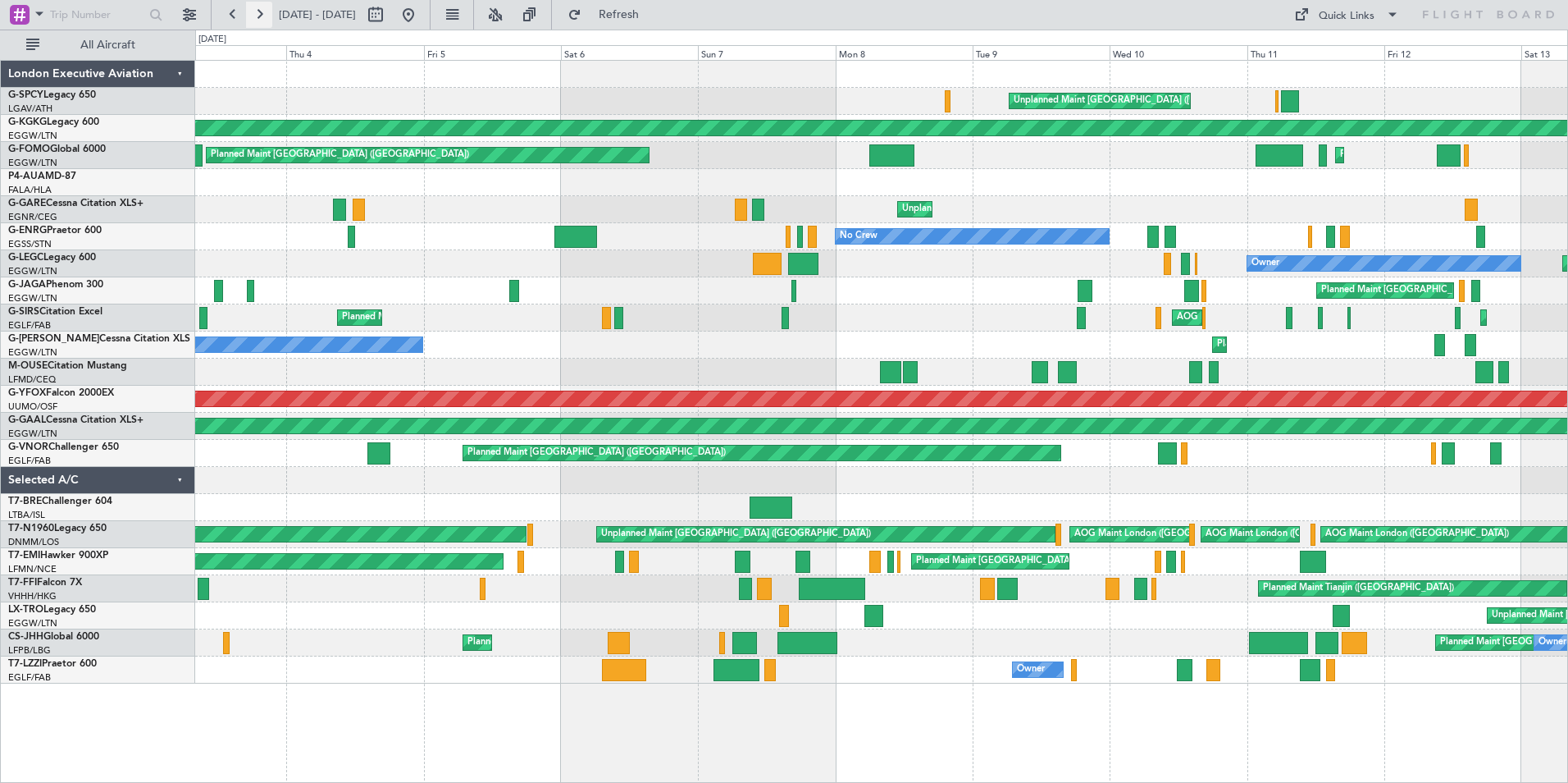
click at [255, 14] on button at bounding box center [259, 14] width 26 height 26
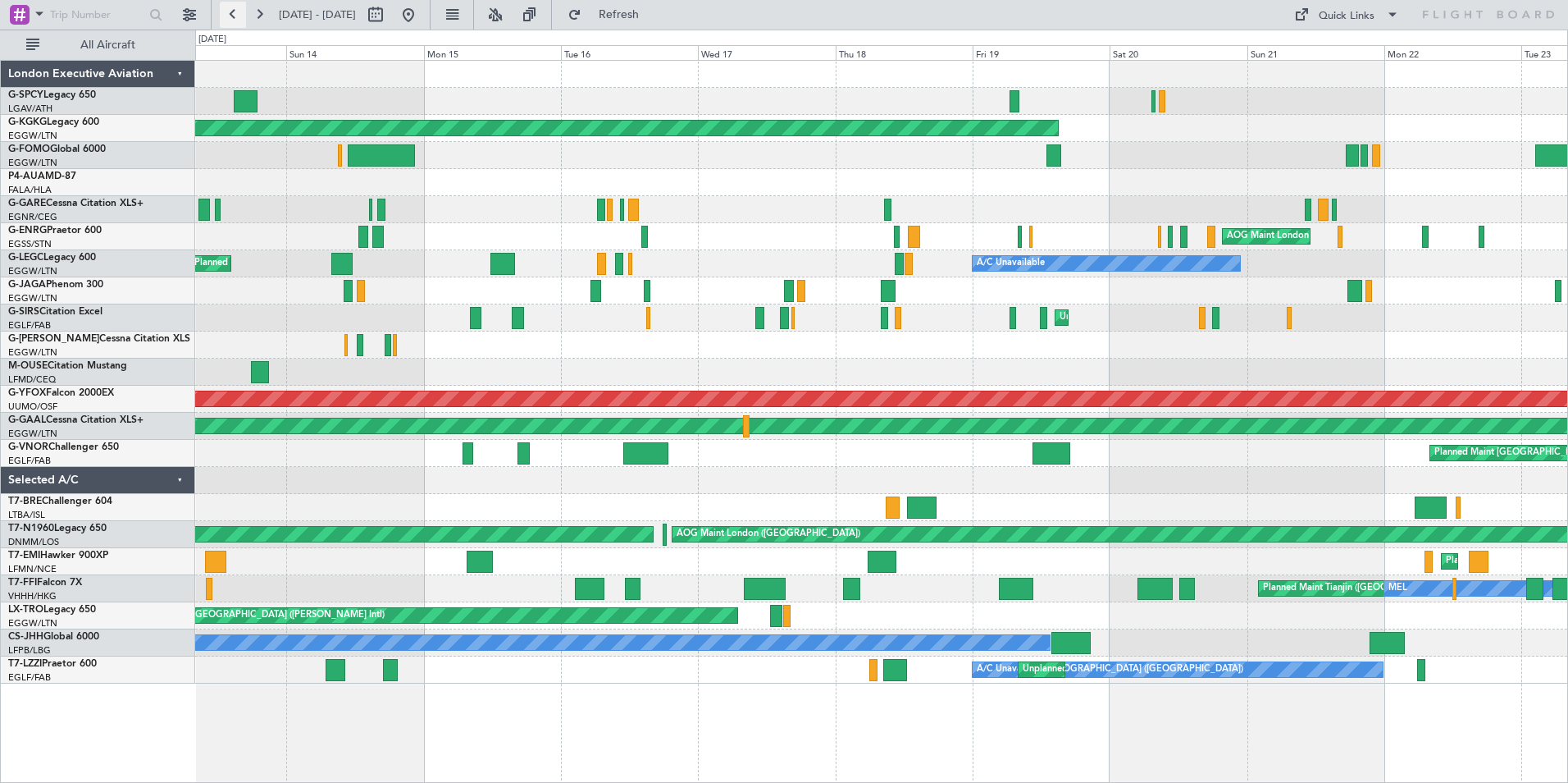
click at [233, 12] on button at bounding box center [233, 14] width 26 height 26
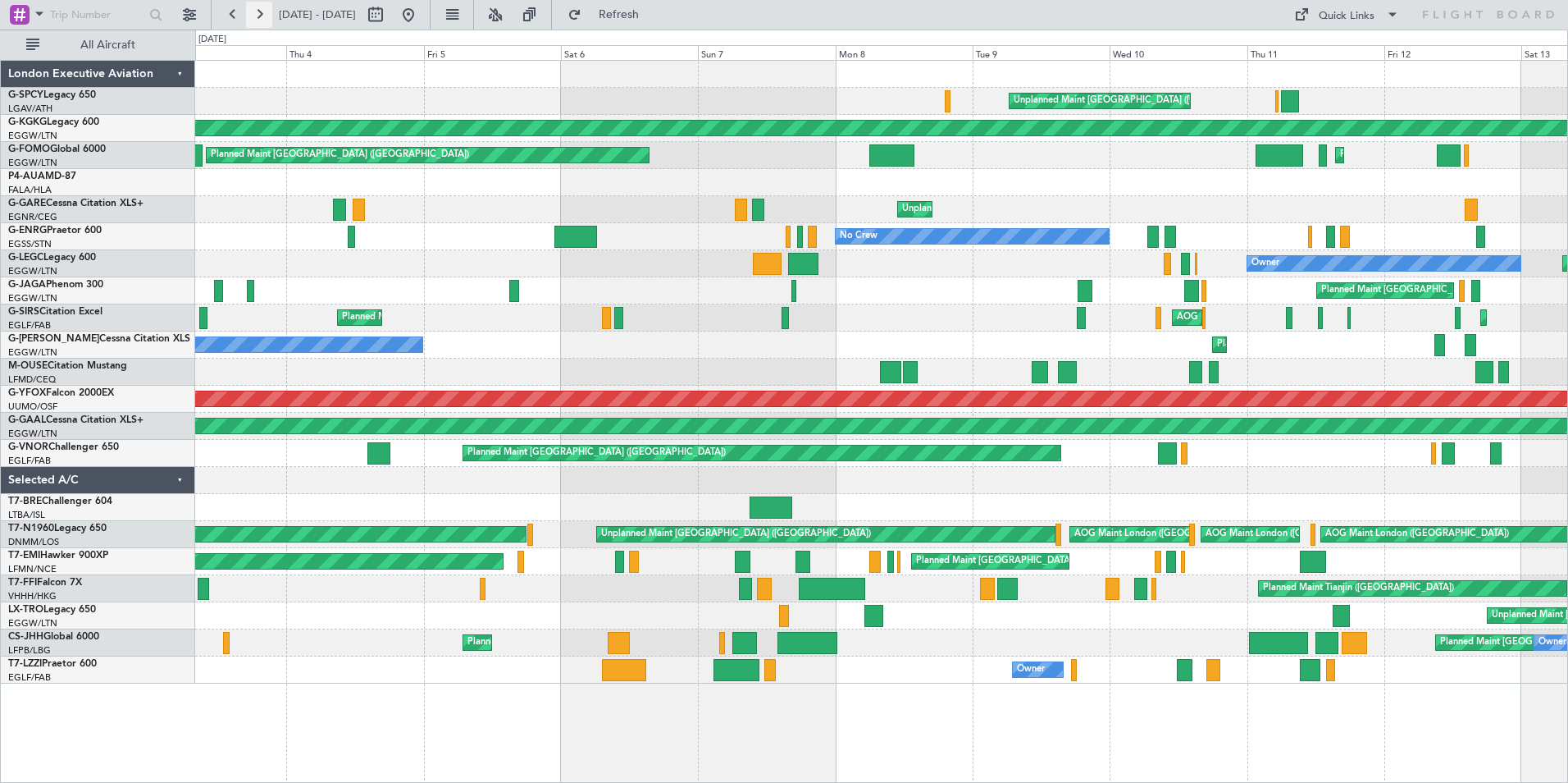
click at [267, 14] on button at bounding box center [259, 14] width 26 height 26
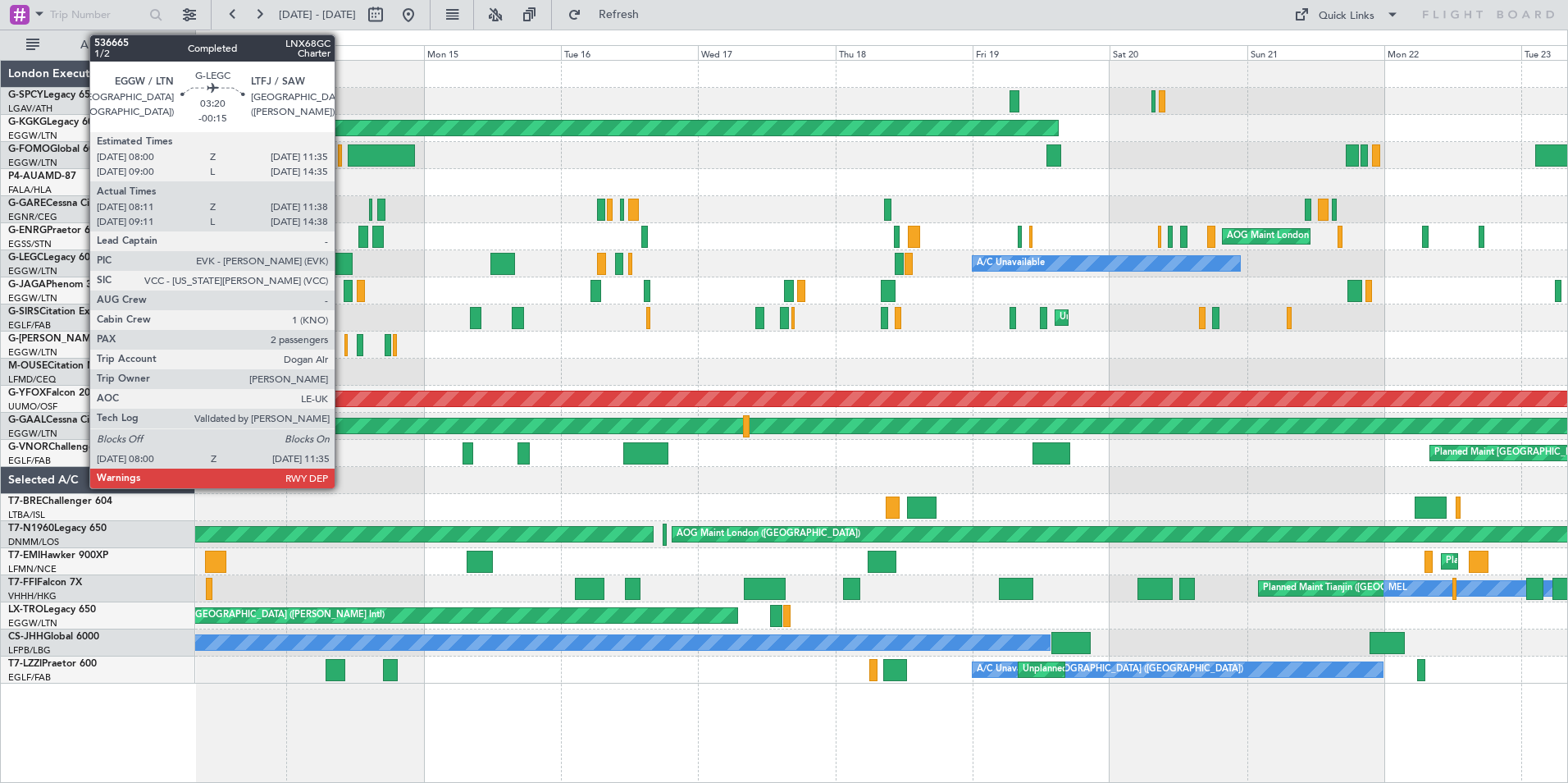
click at [342, 268] on div at bounding box center [342, 264] width 20 height 22
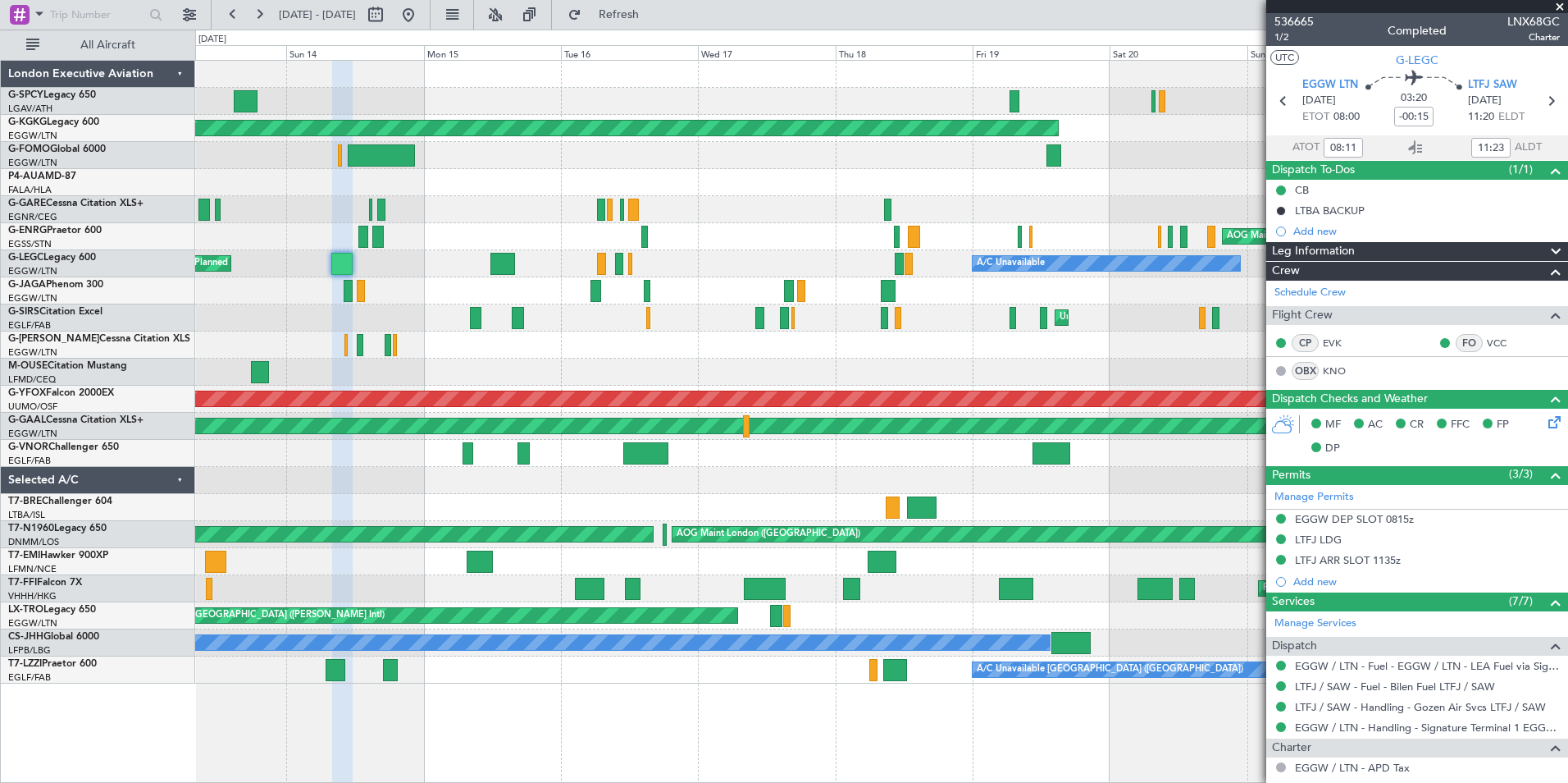
click at [1562, 7] on span at bounding box center [1560, 7] width 16 height 14
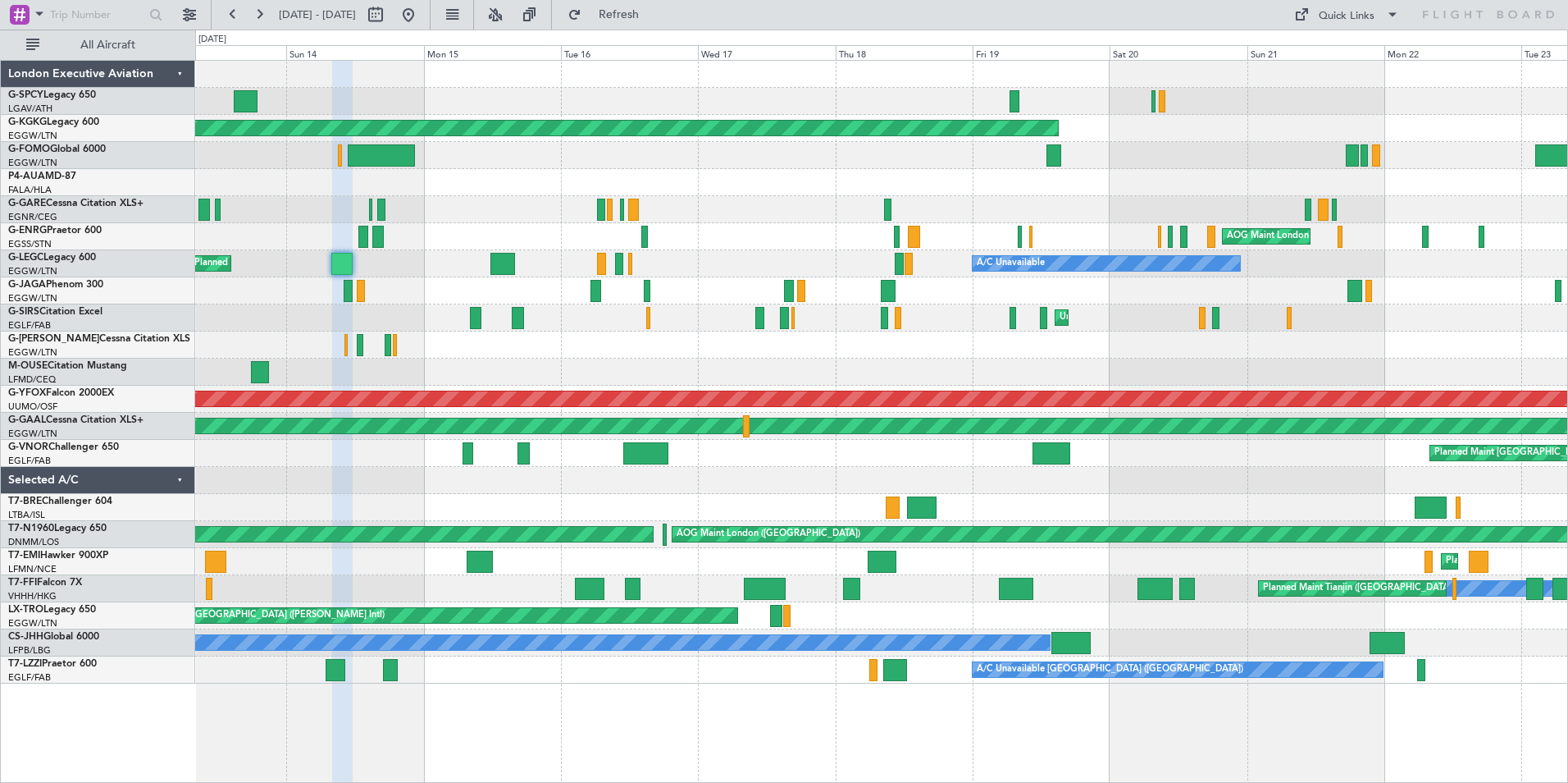
type input "0"
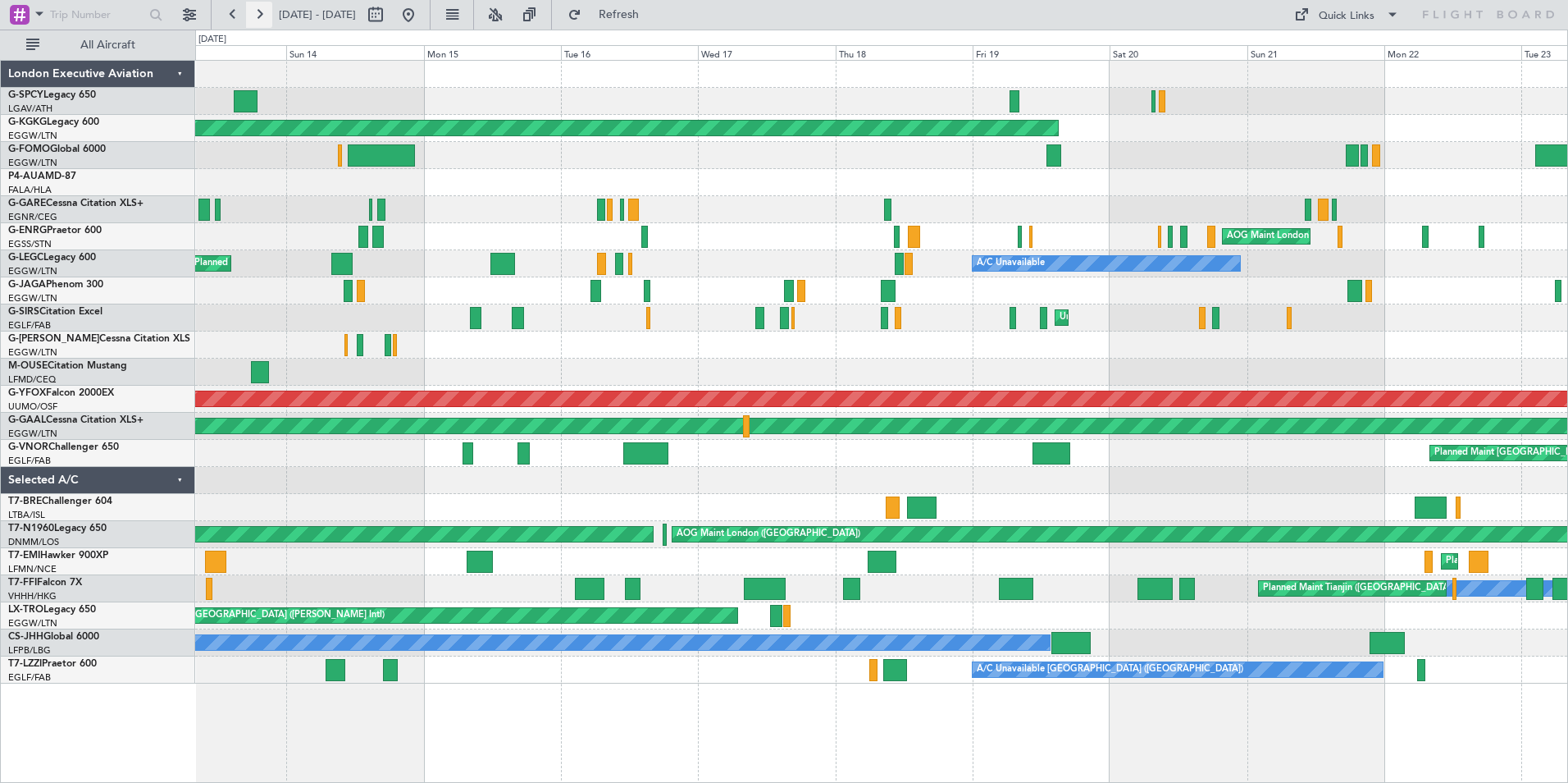
click at [256, 9] on button at bounding box center [259, 14] width 26 height 26
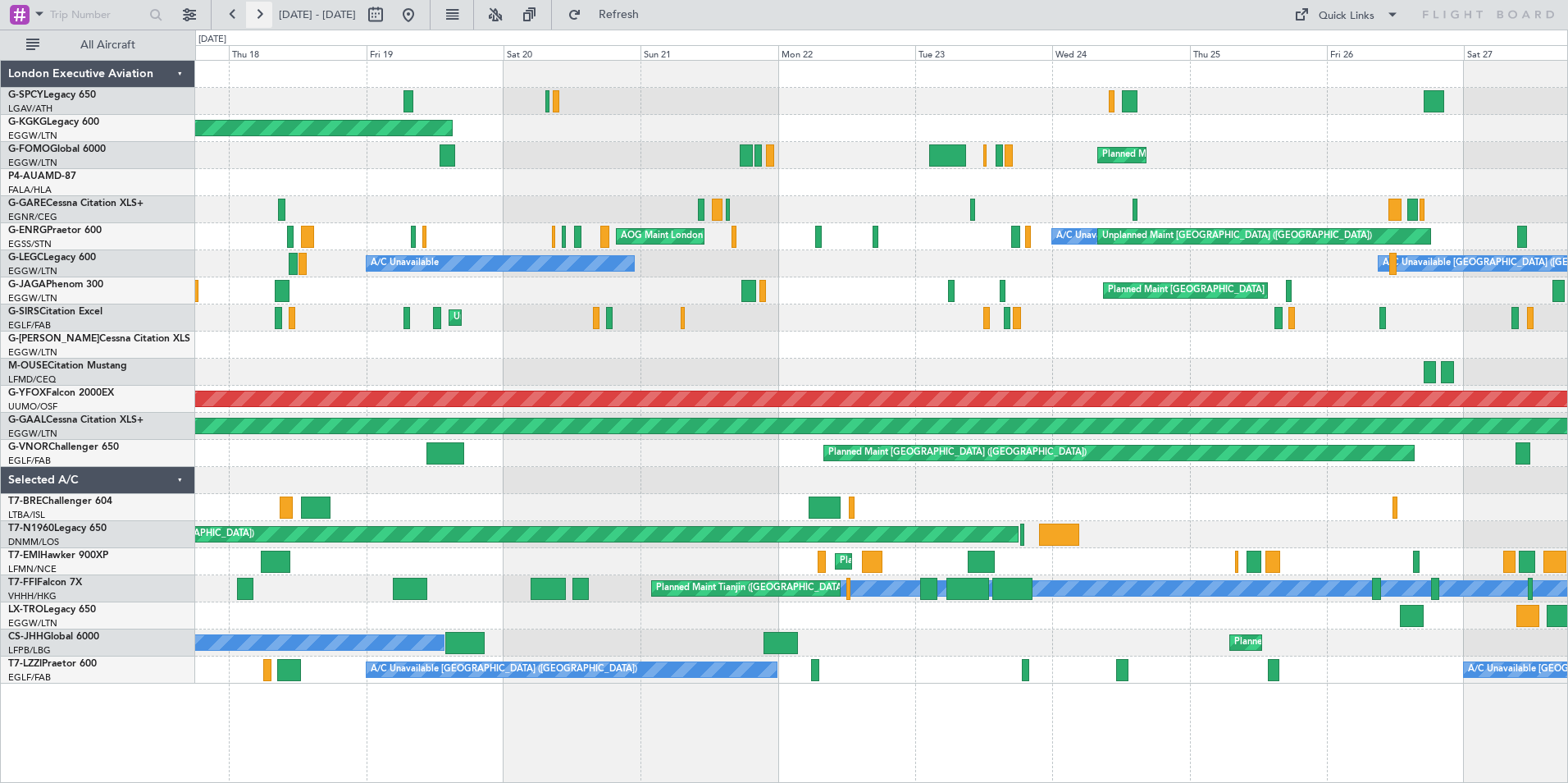
click at [256, 9] on button at bounding box center [259, 14] width 26 height 26
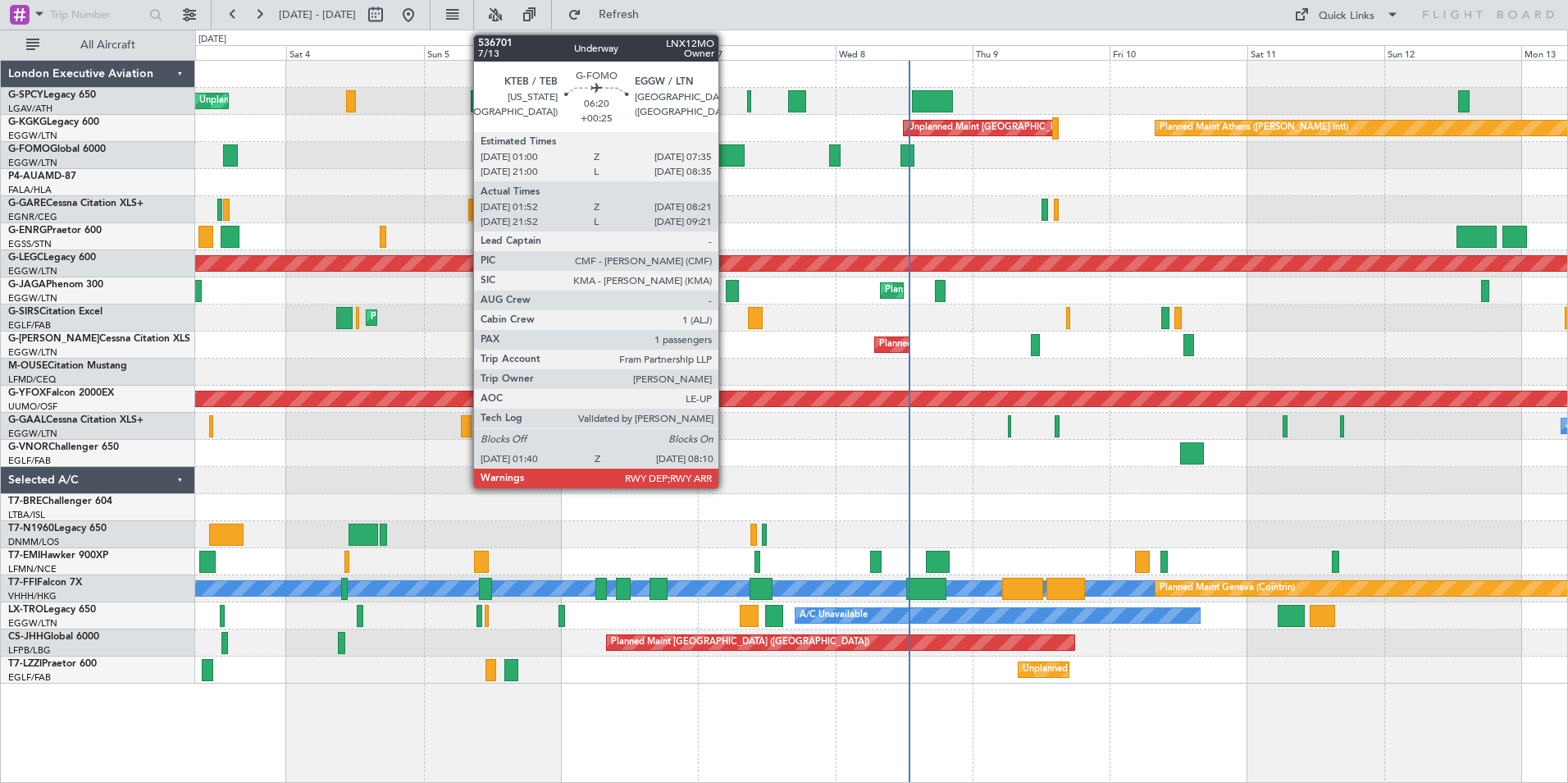
click at [726, 158] on div at bounding box center [726, 156] width 38 height 22
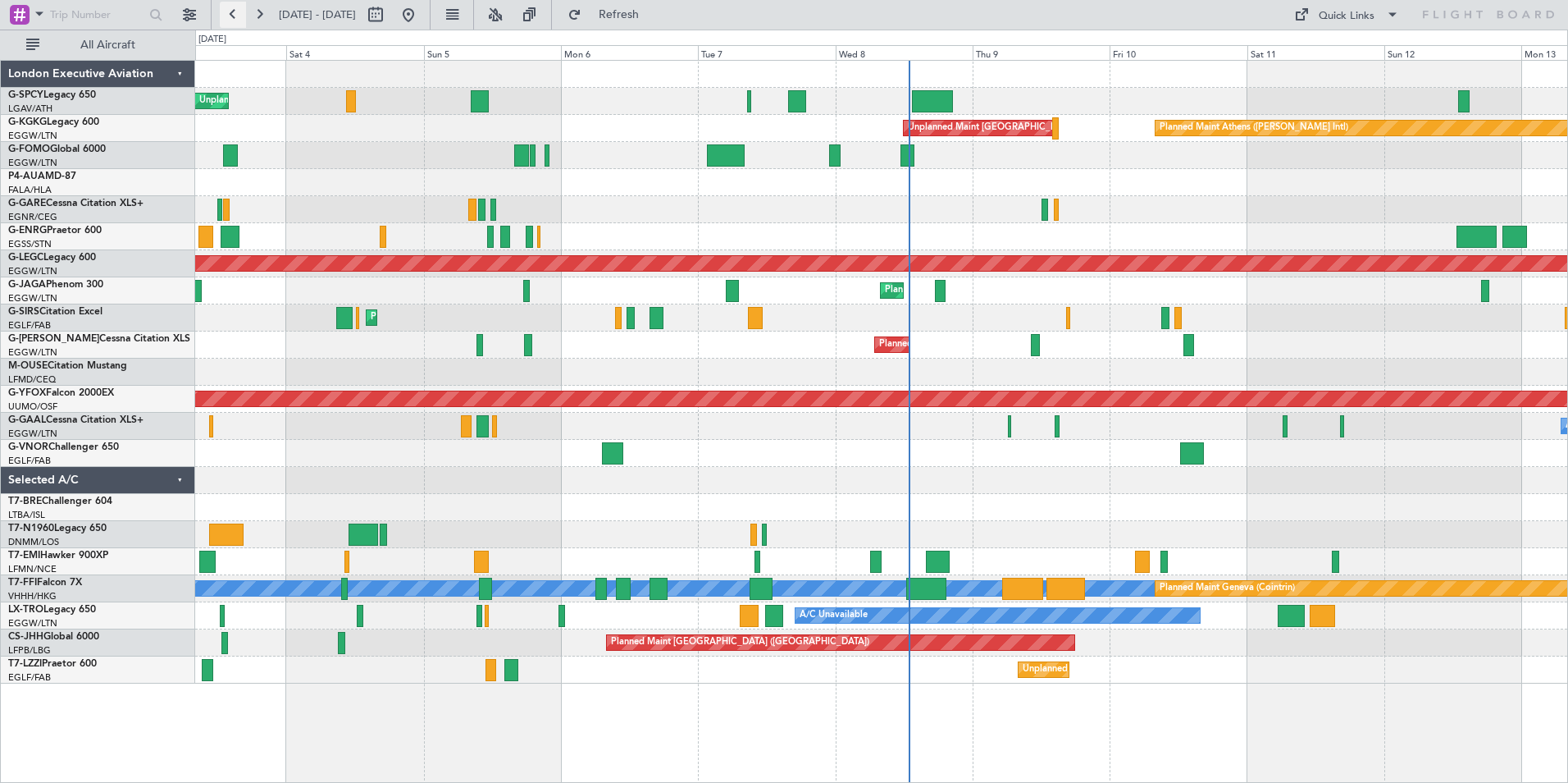
click at [239, 14] on button at bounding box center [233, 14] width 26 height 26
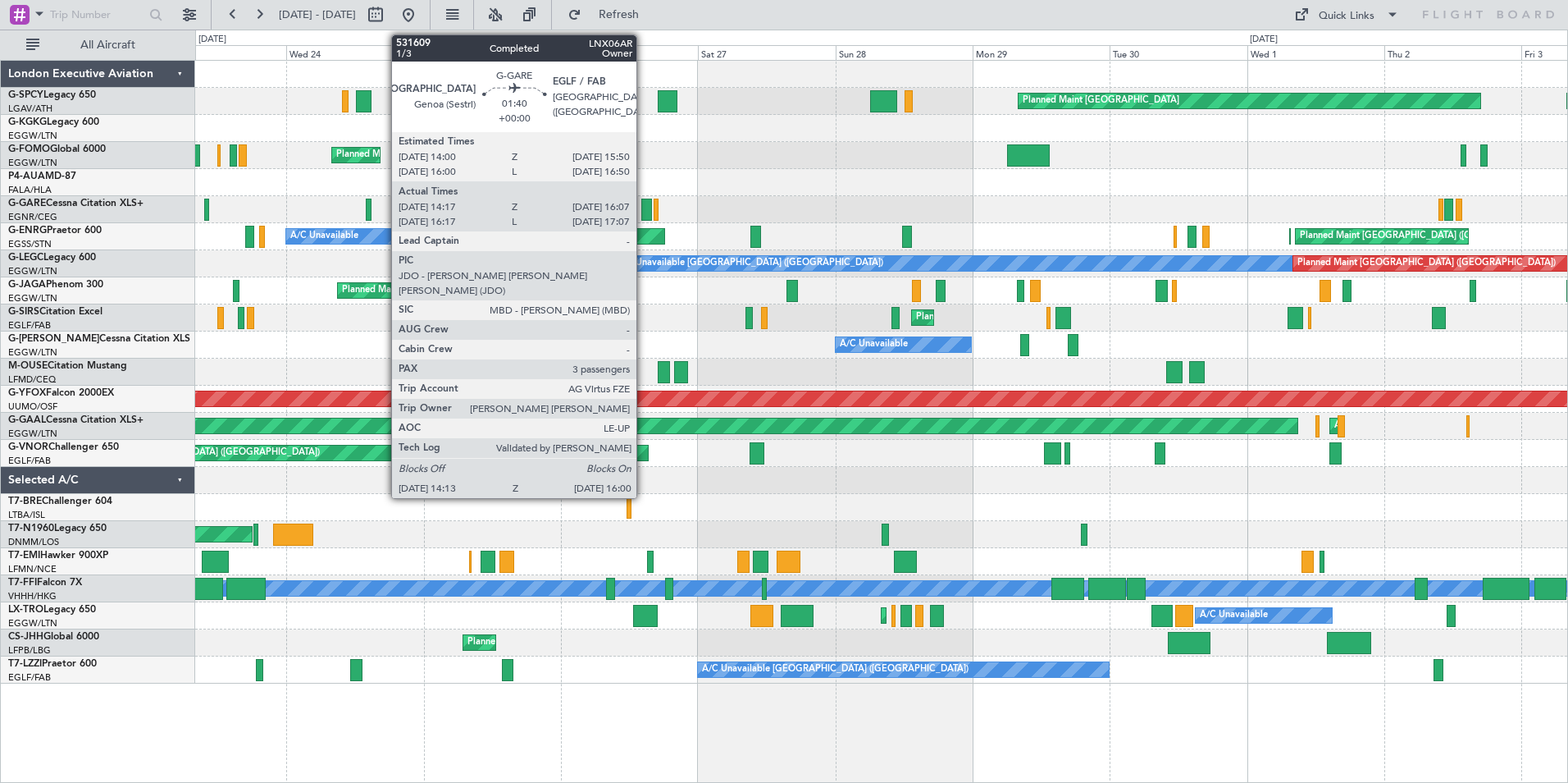
click at [644, 208] on div at bounding box center [646, 210] width 11 height 22
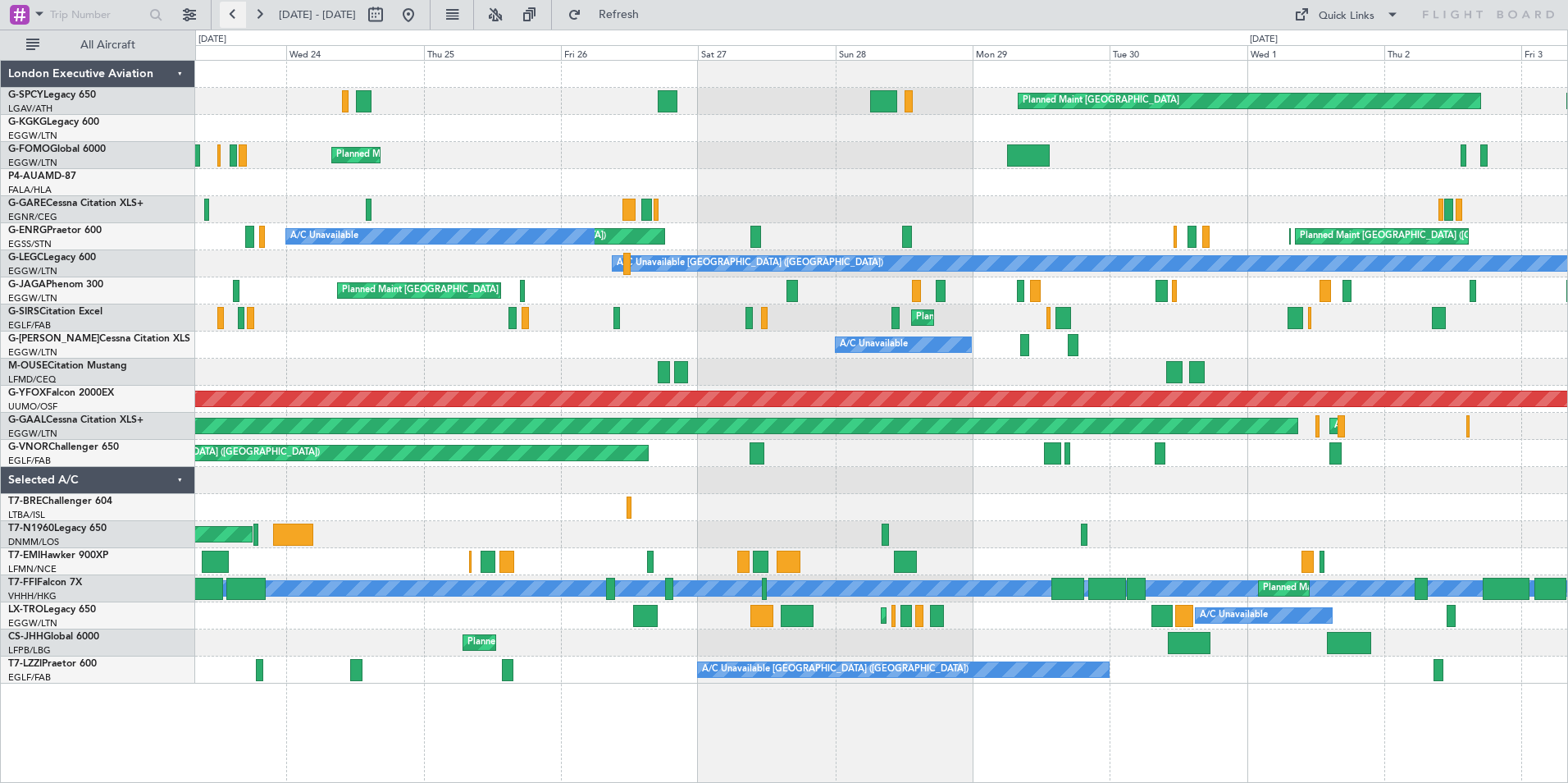
click at [234, 13] on button at bounding box center [233, 14] width 26 height 26
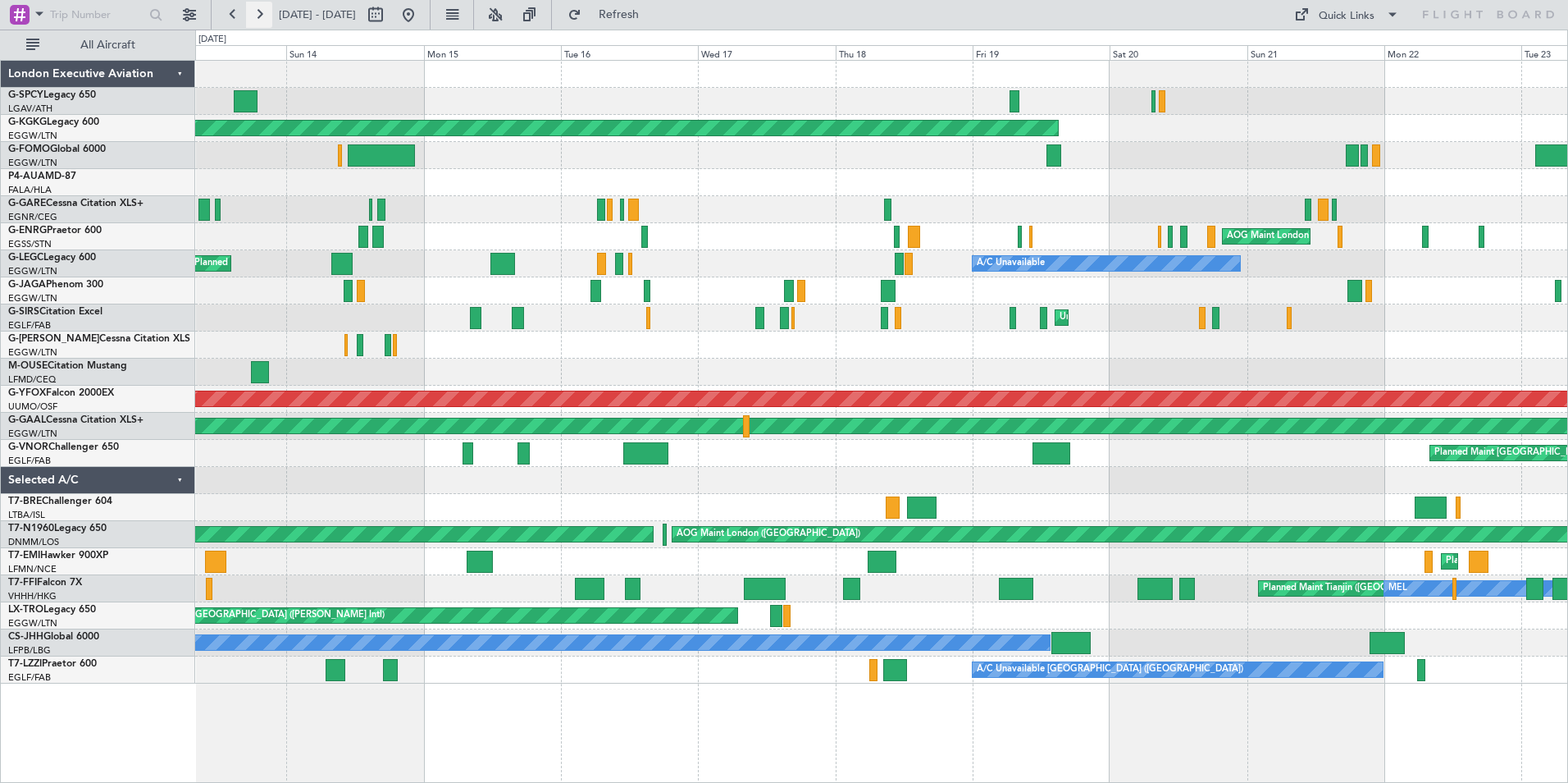
click at [260, 17] on button at bounding box center [259, 14] width 26 height 26
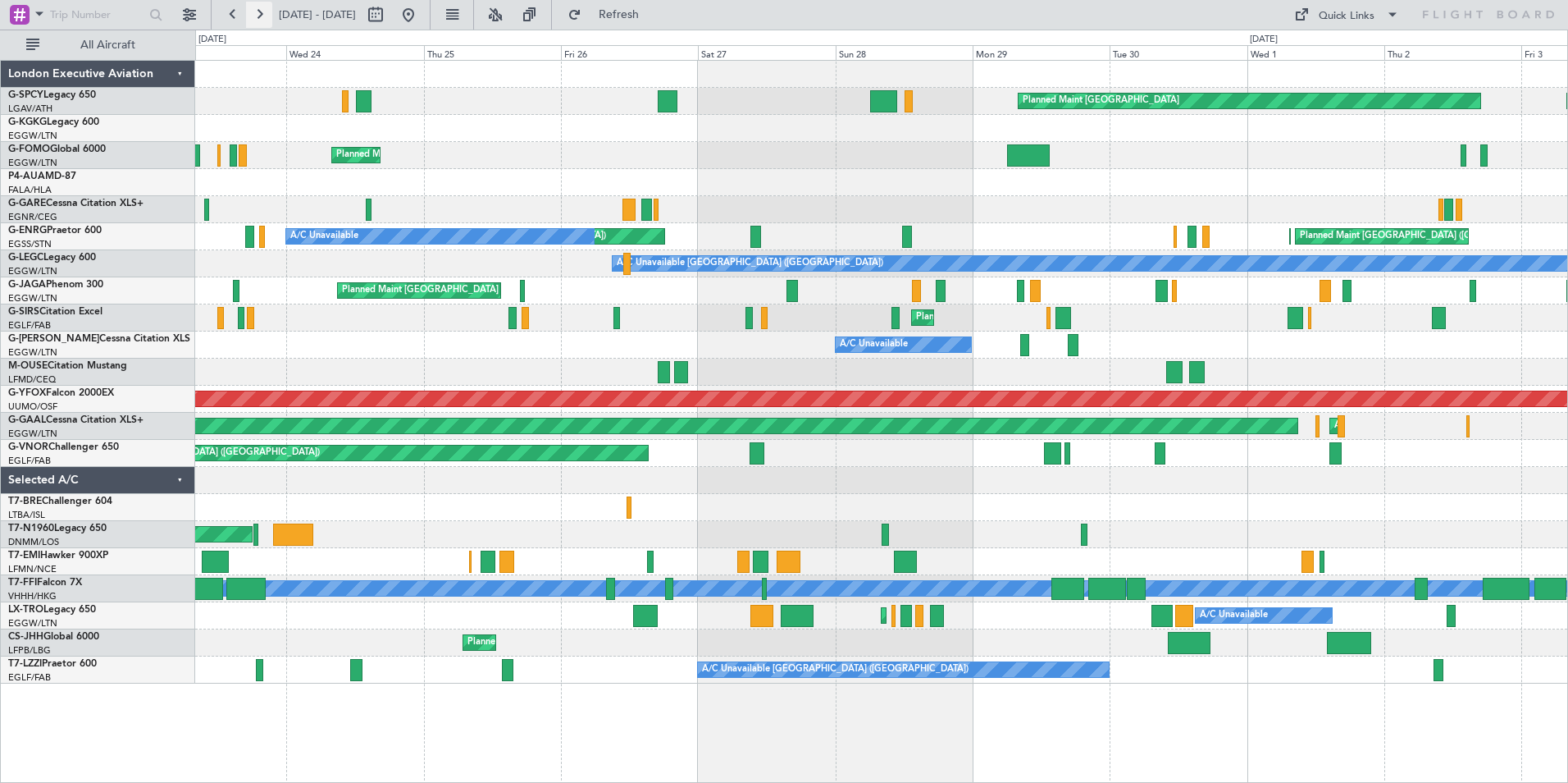
click at [260, 17] on button at bounding box center [259, 14] width 26 height 26
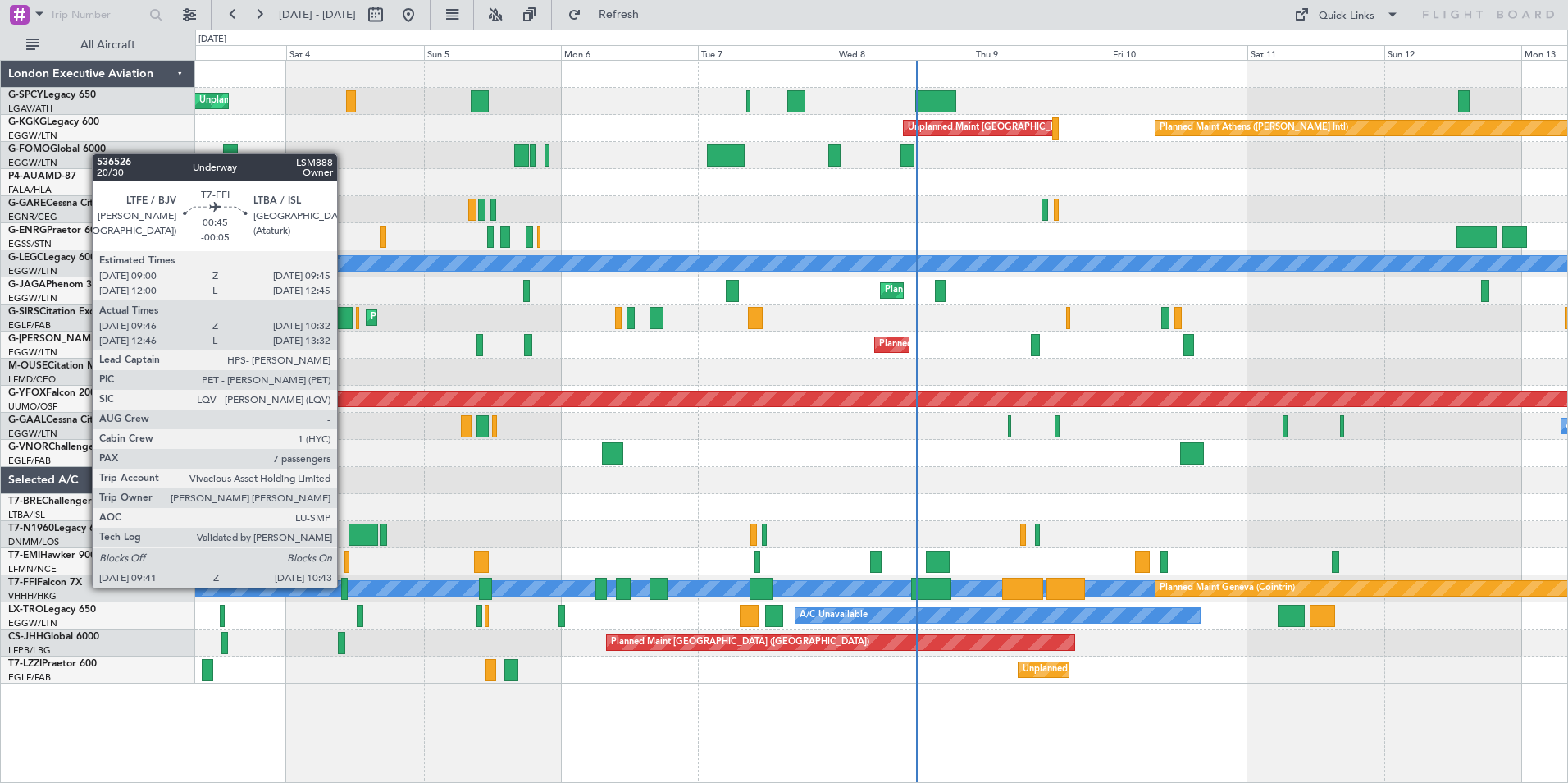
click at [344, 586] on div at bounding box center [344, 588] width 7 height 22
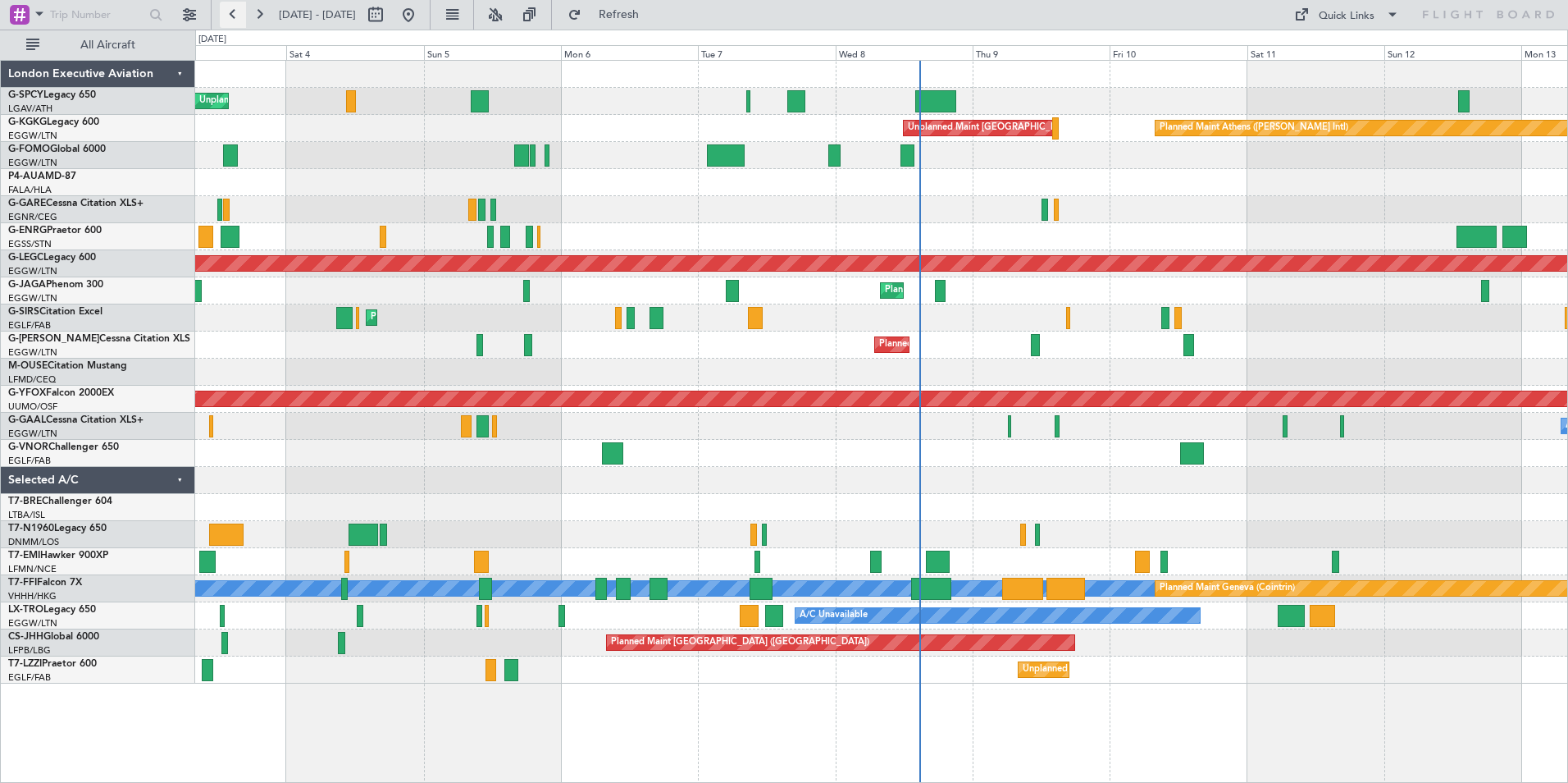
click at [233, 14] on button at bounding box center [233, 14] width 26 height 26
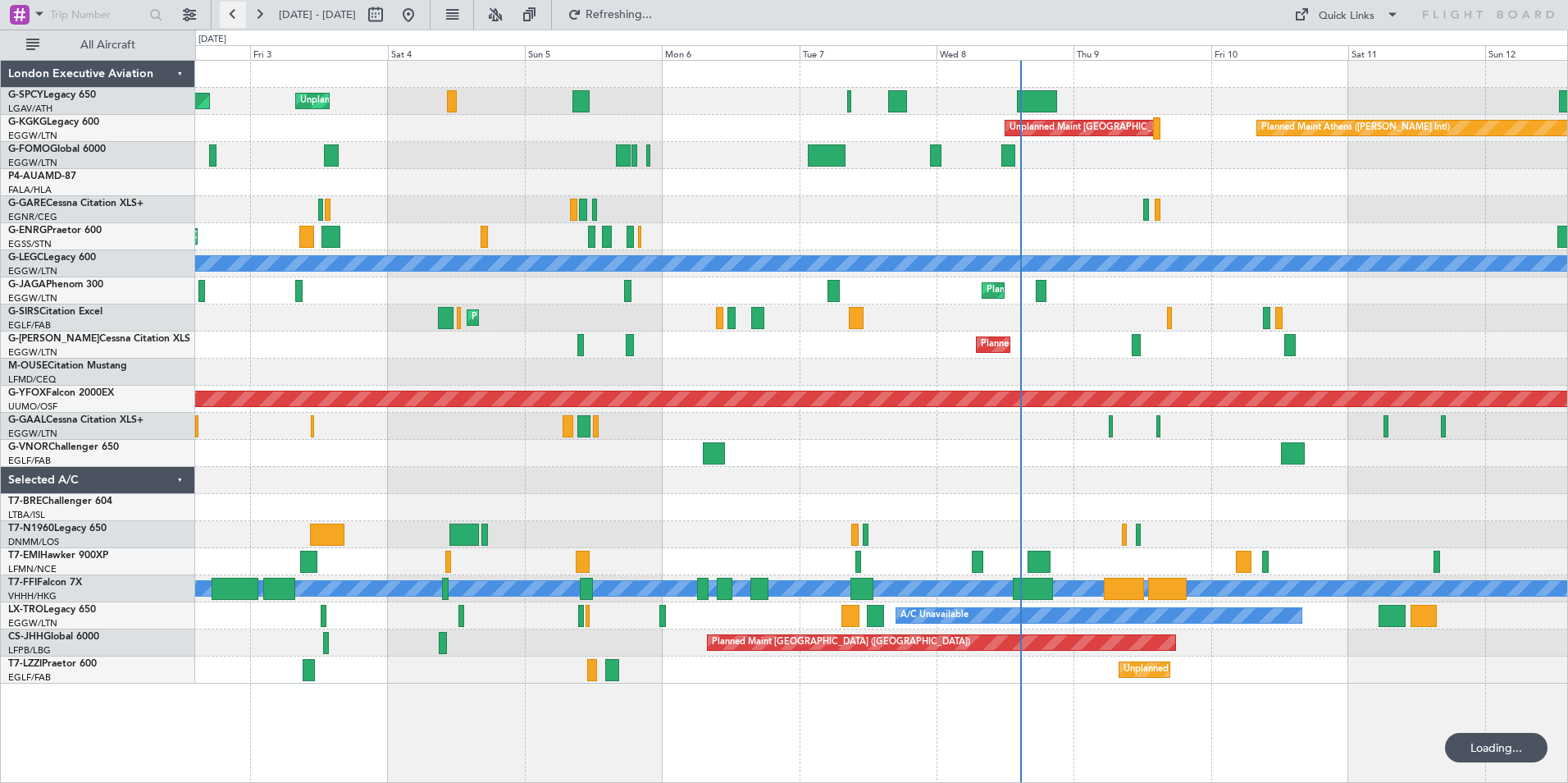
click at [233, 14] on button at bounding box center [233, 14] width 26 height 26
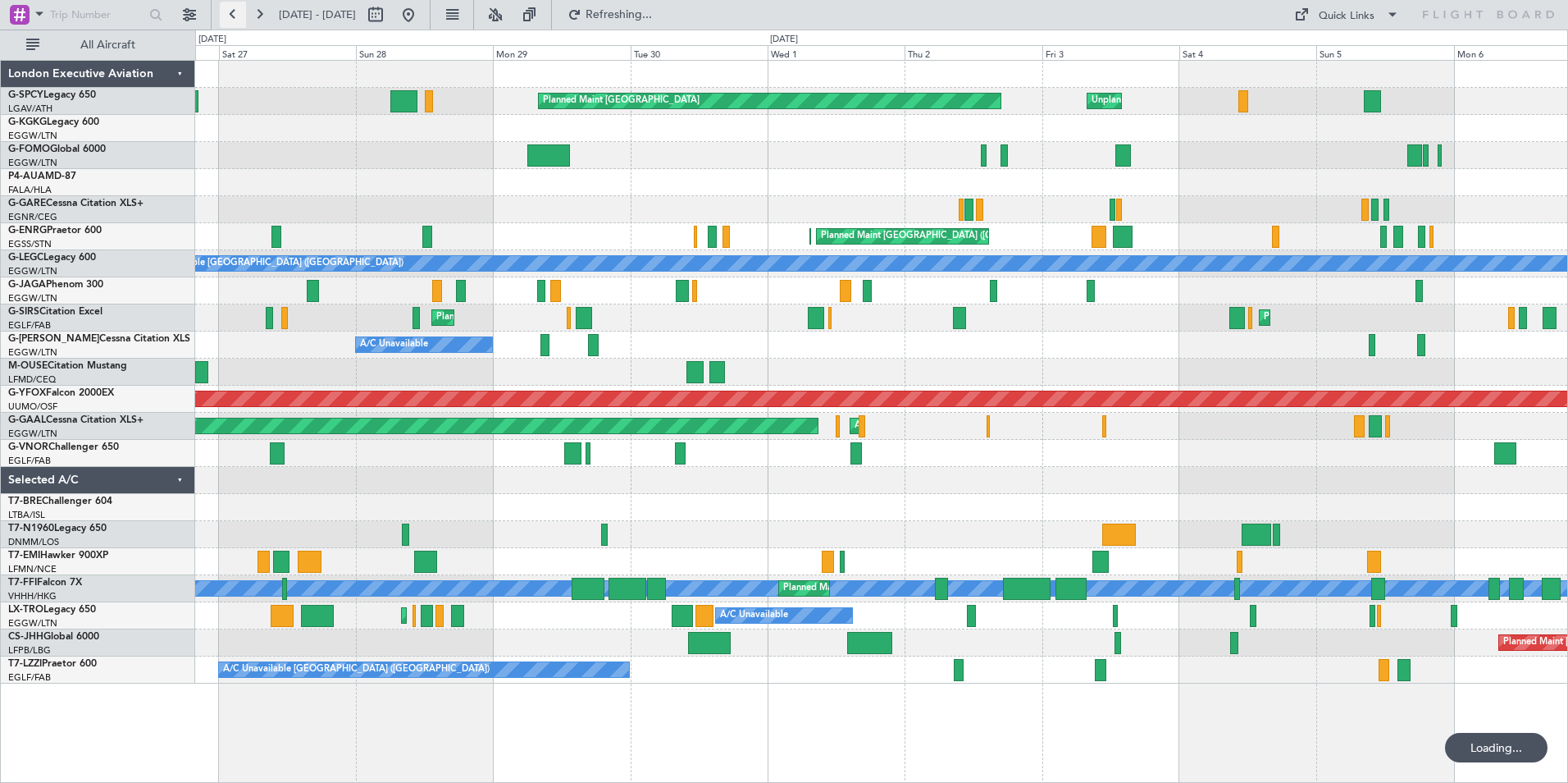
click at [233, 14] on button at bounding box center [233, 14] width 26 height 26
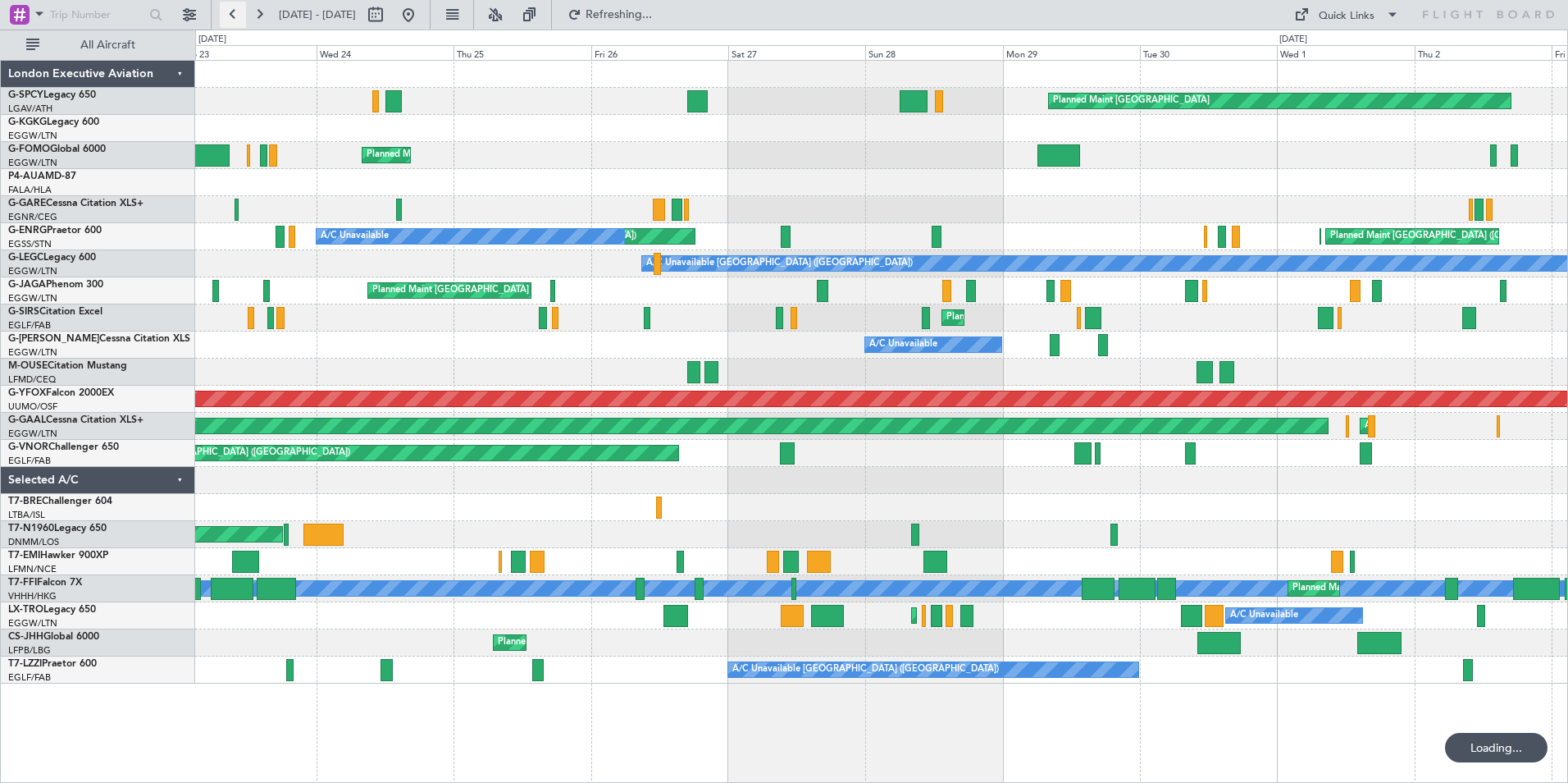
click at [233, 14] on button at bounding box center [233, 14] width 26 height 26
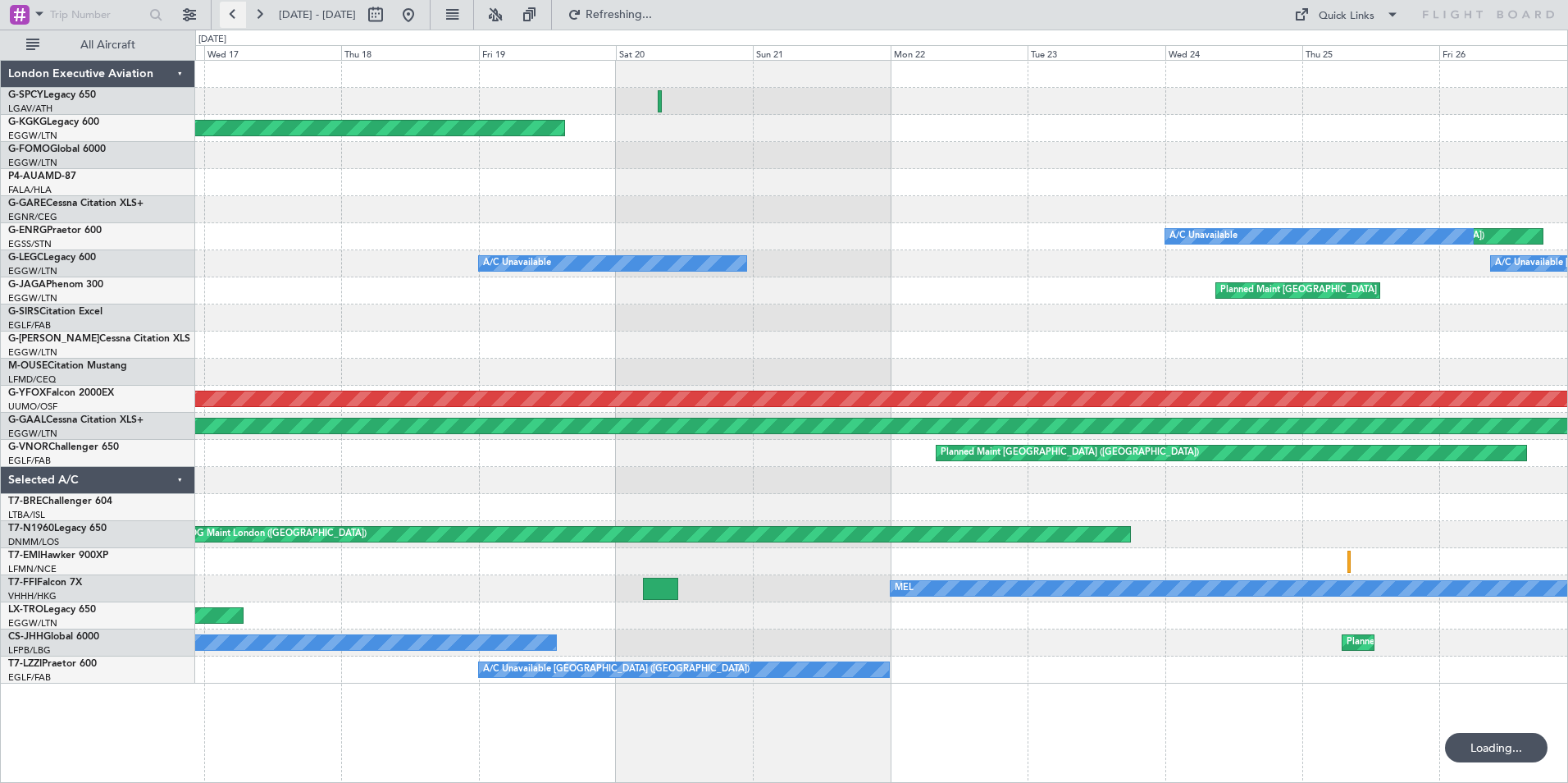
click at [233, 14] on button at bounding box center [233, 14] width 26 height 26
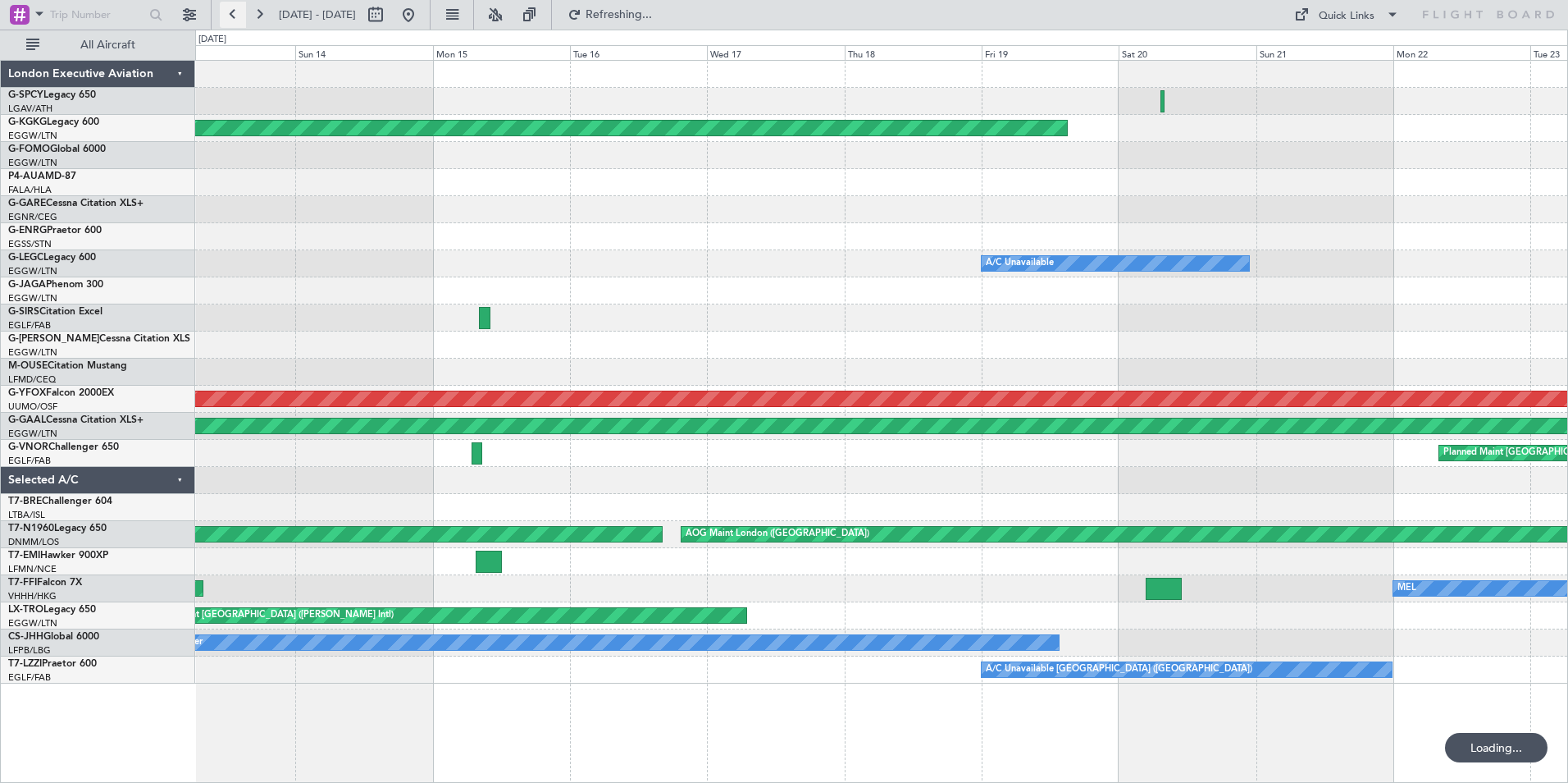
click at [233, 14] on button at bounding box center [233, 14] width 26 height 26
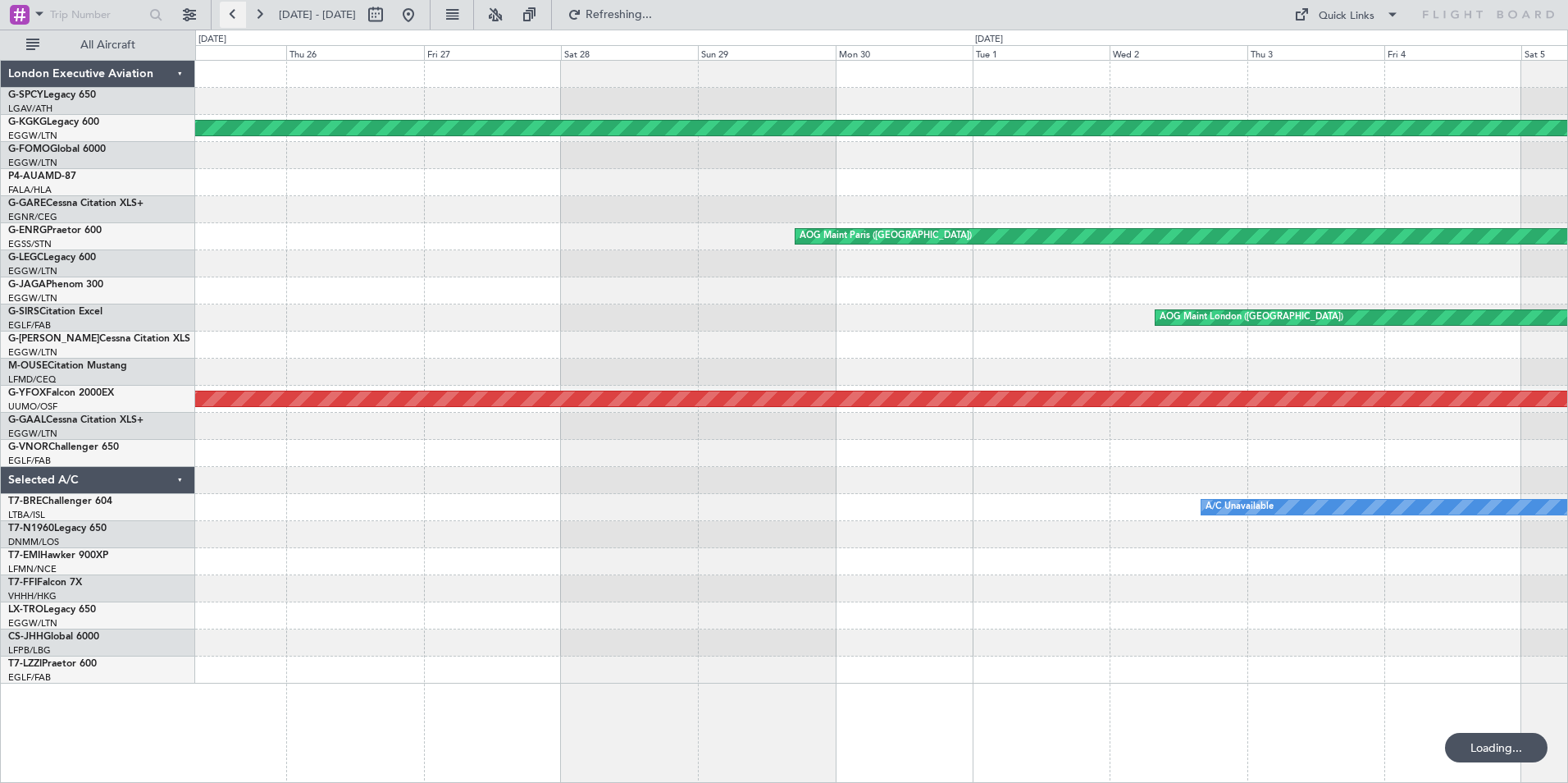
click at [233, 14] on button at bounding box center [233, 14] width 26 height 26
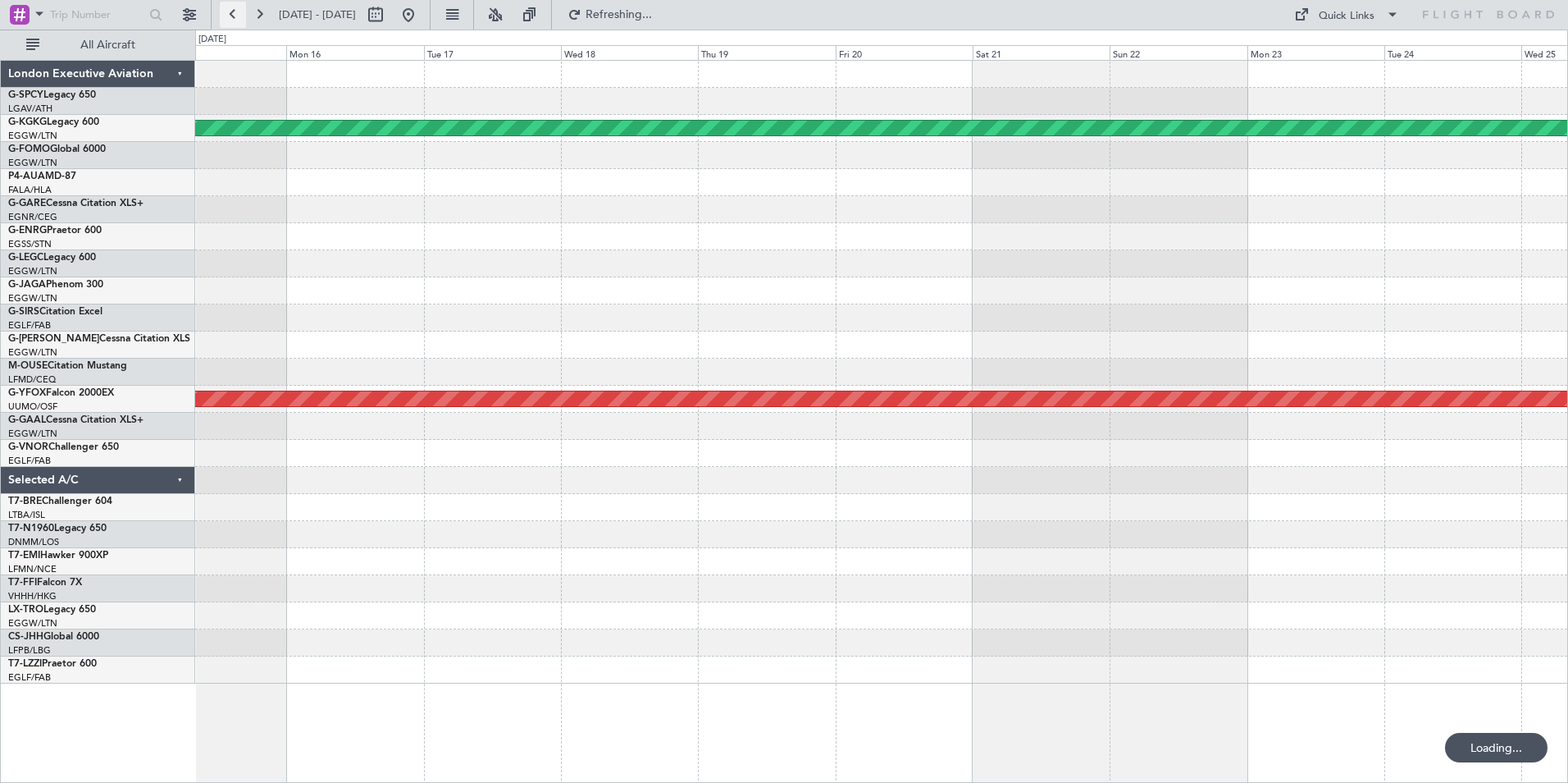
click at [233, 14] on button at bounding box center [233, 14] width 26 height 26
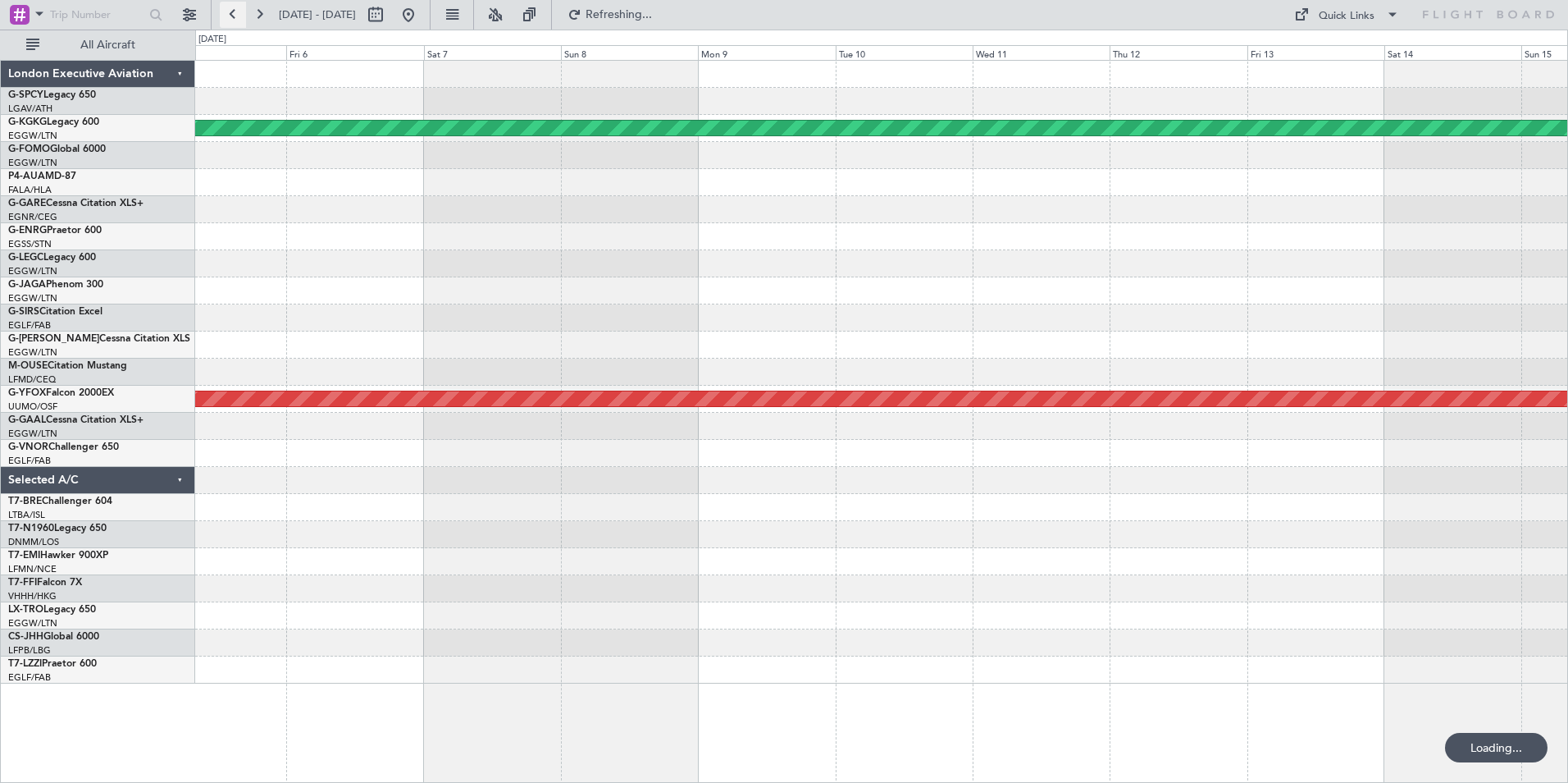
click at [233, 14] on button at bounding box center [233, 14] width 26 height 26
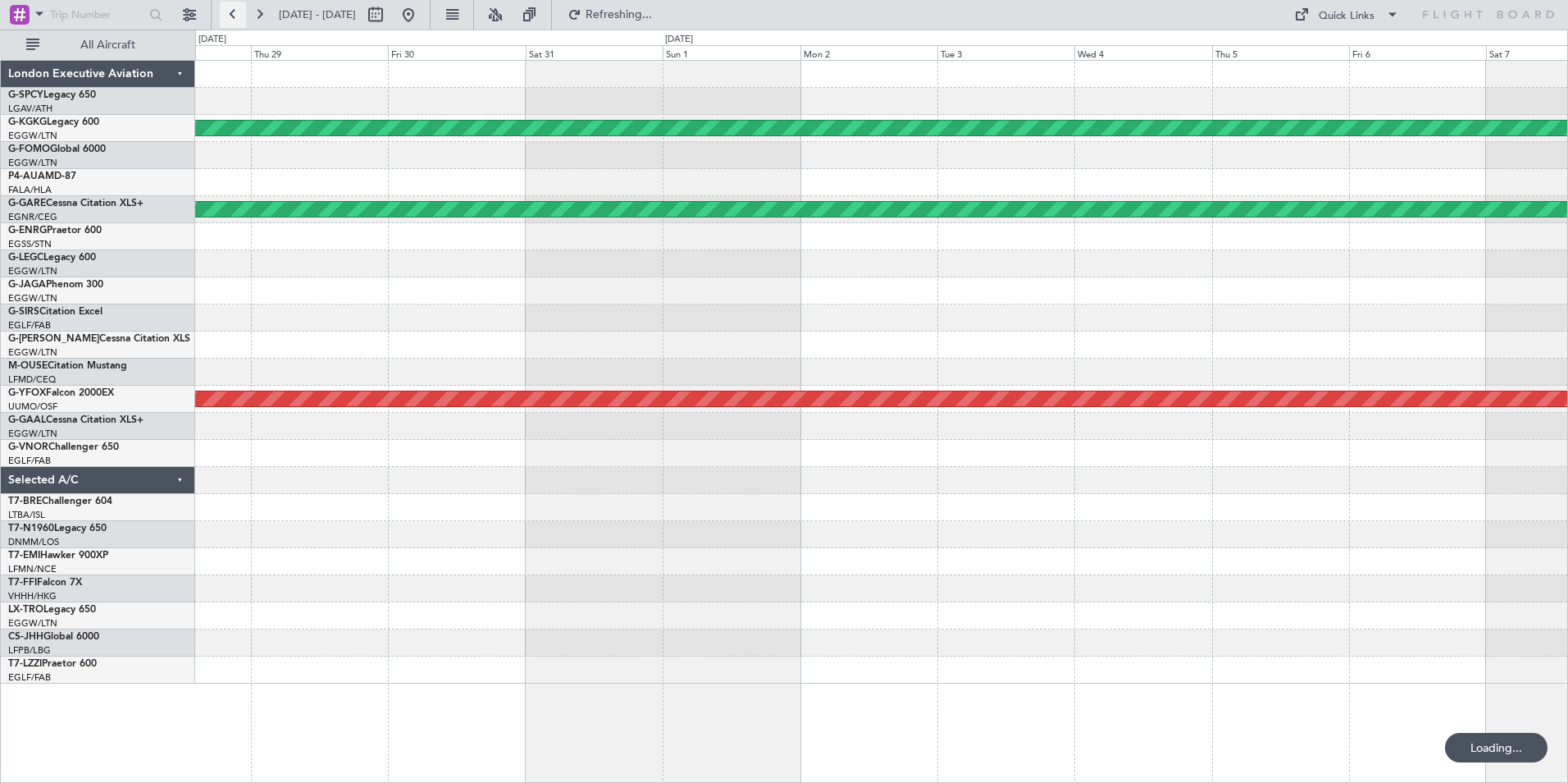
click at [233, 14] on button at bounding box center [233, 14] width 26 height 26
